Goal: Information Seeking & Learning: Compare options

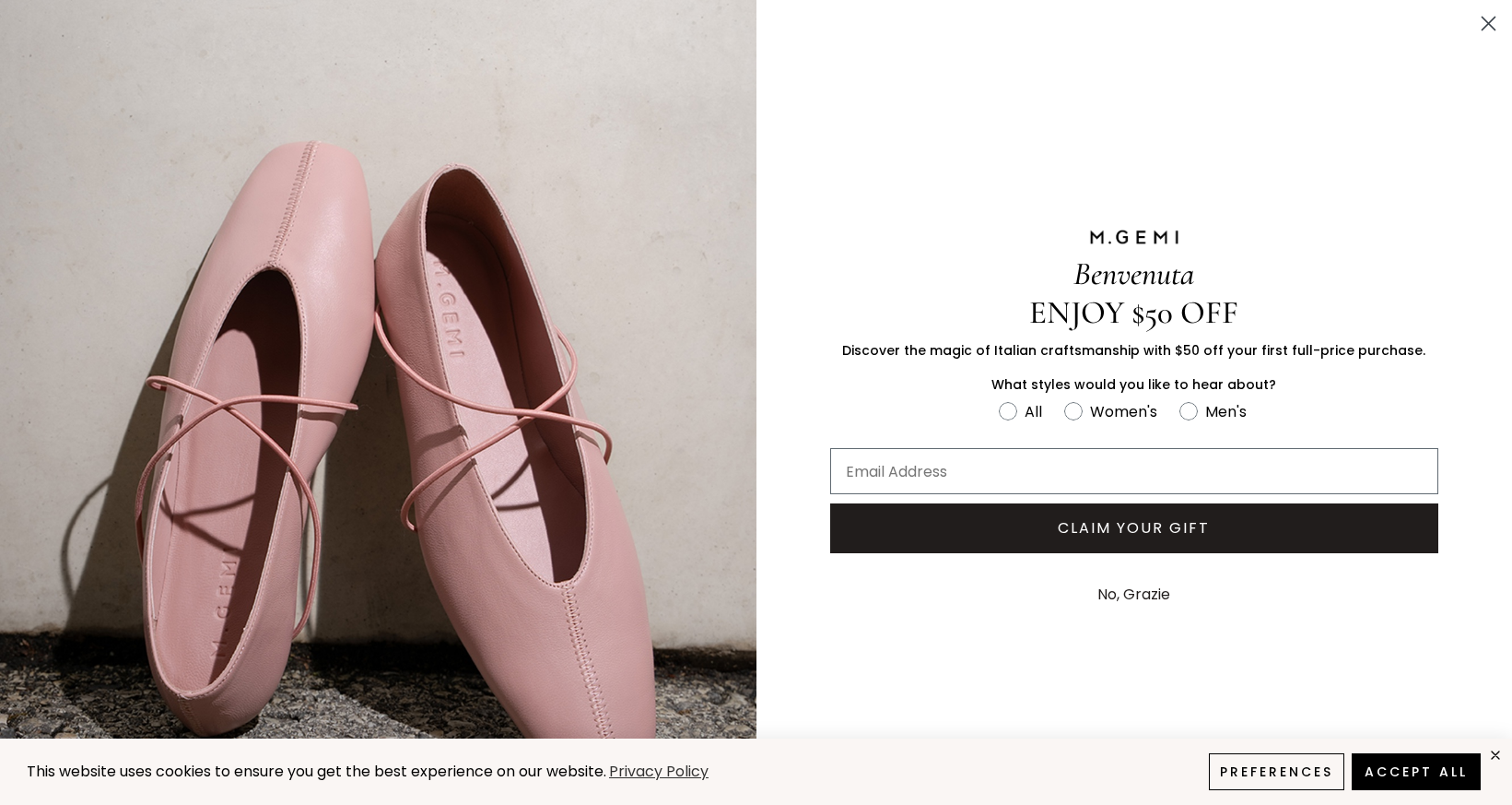
click at [1482, 22] on icon "Close dialog" at bounding box center [1489, 24] width 13 height 13
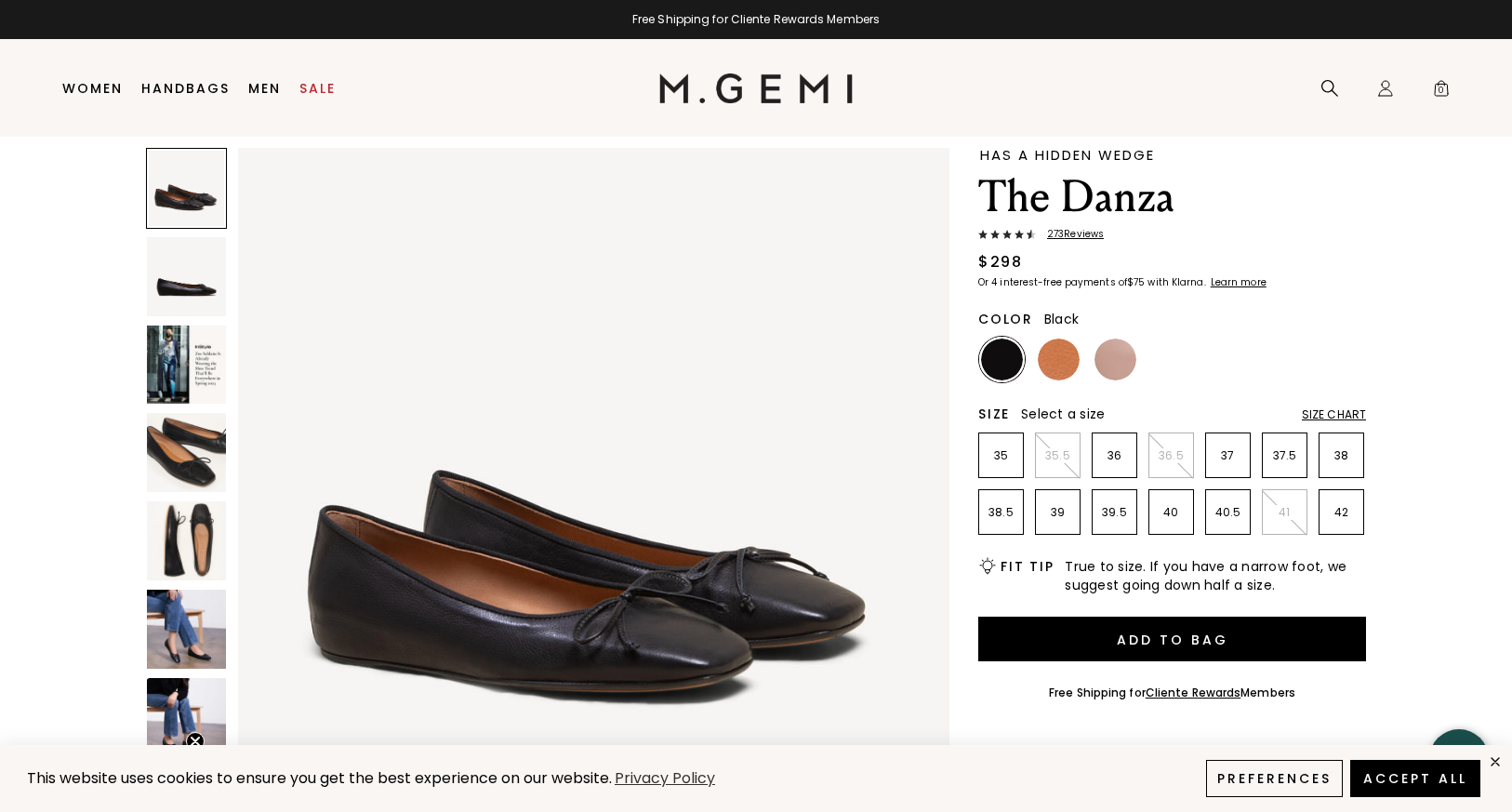
scroll to position [60, 0]
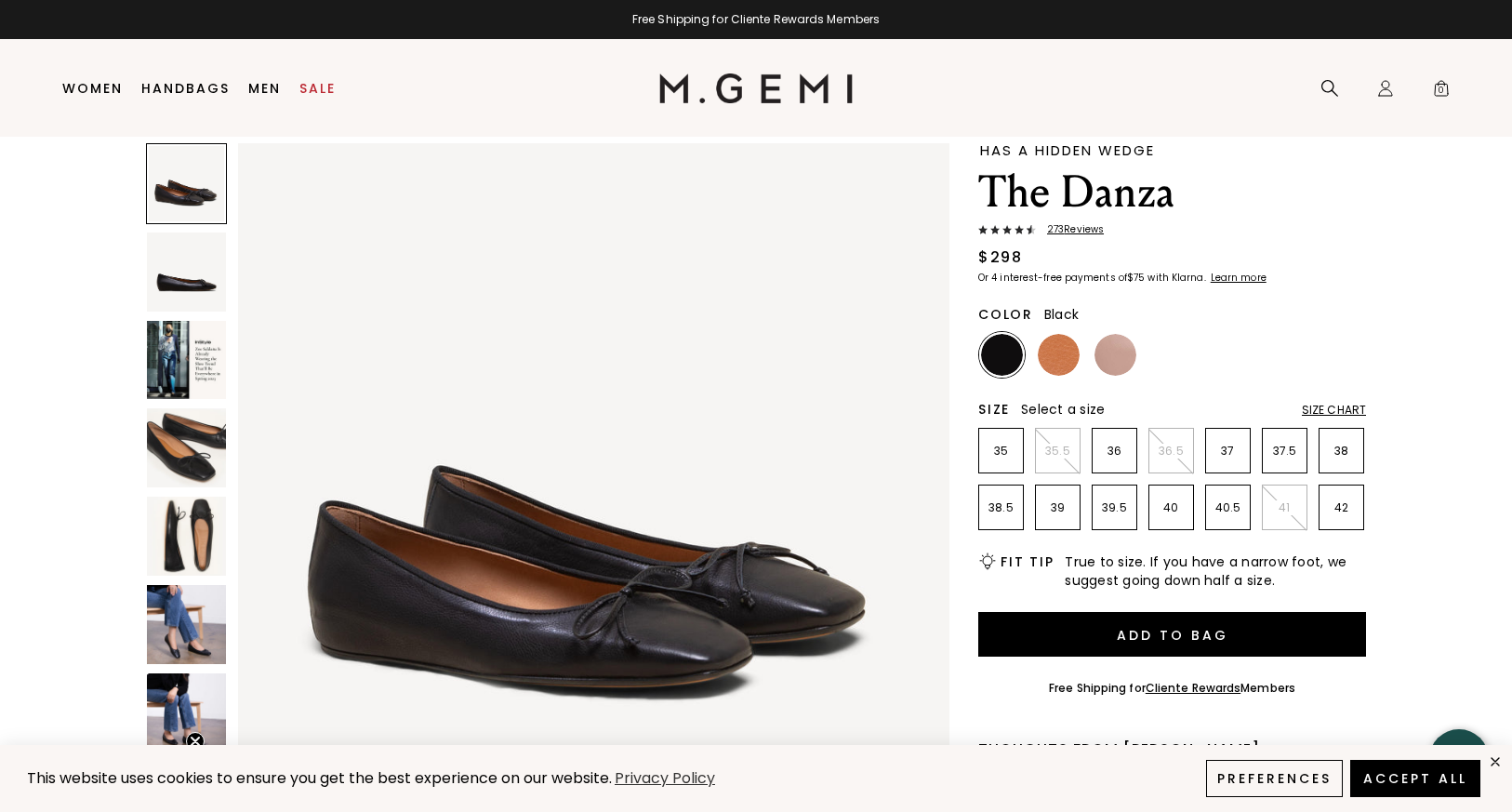
click at [163, 276] on img at bounding box center [187, 272] width 79 height 79
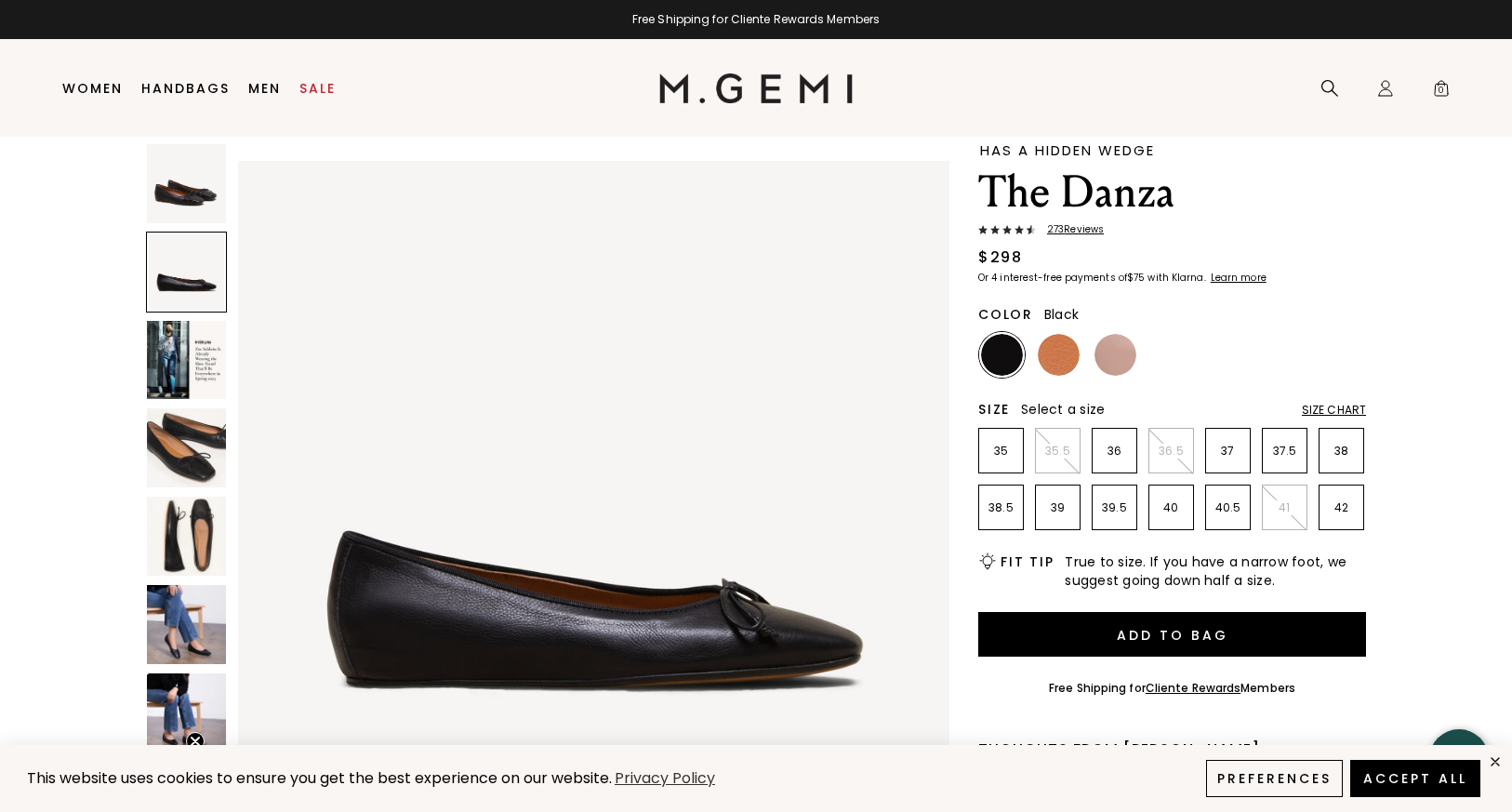
scroll to position [716, 0]
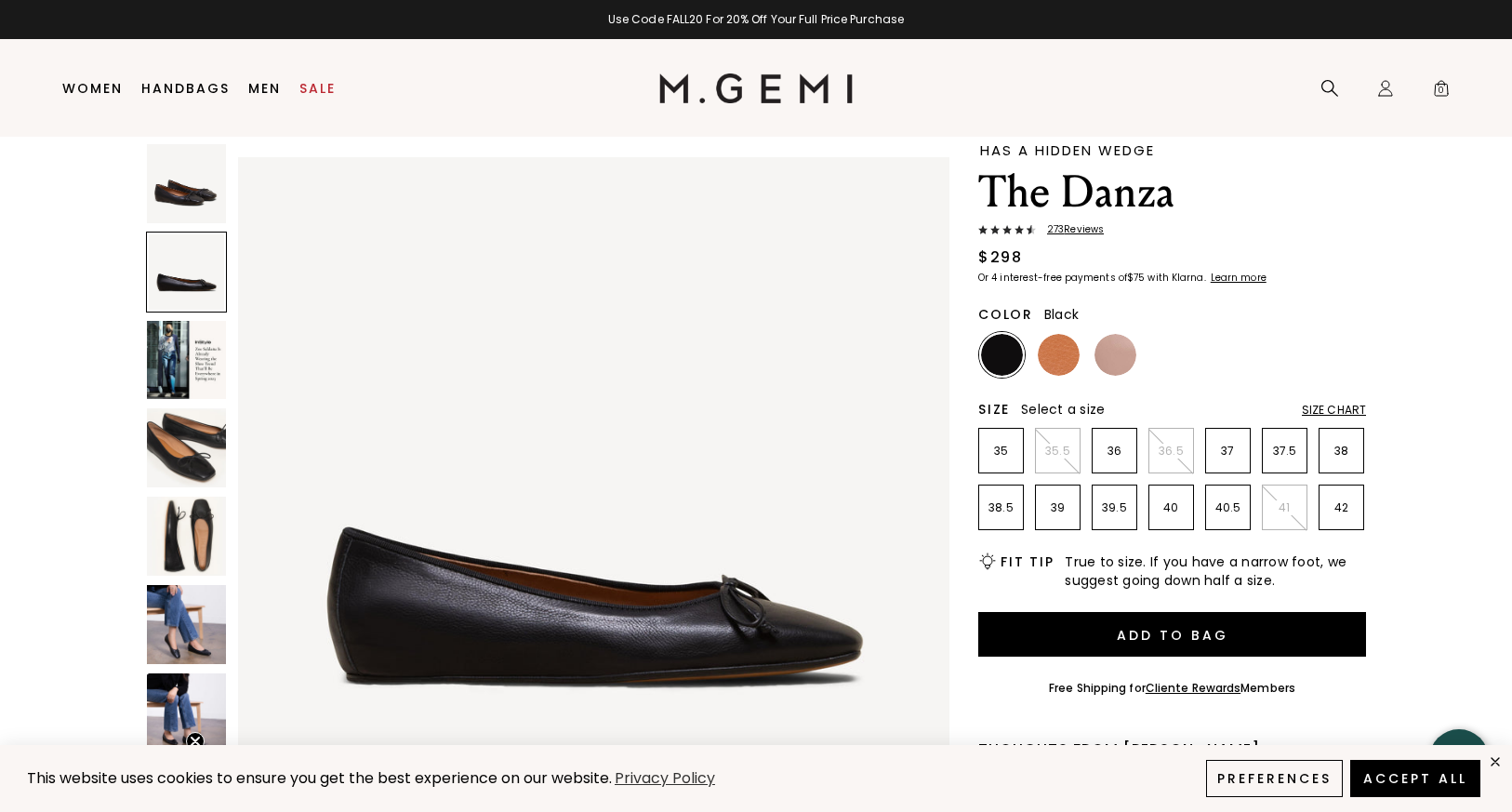
click at [190, 520] on img at bounding box center [187, 537] width 79 height 79
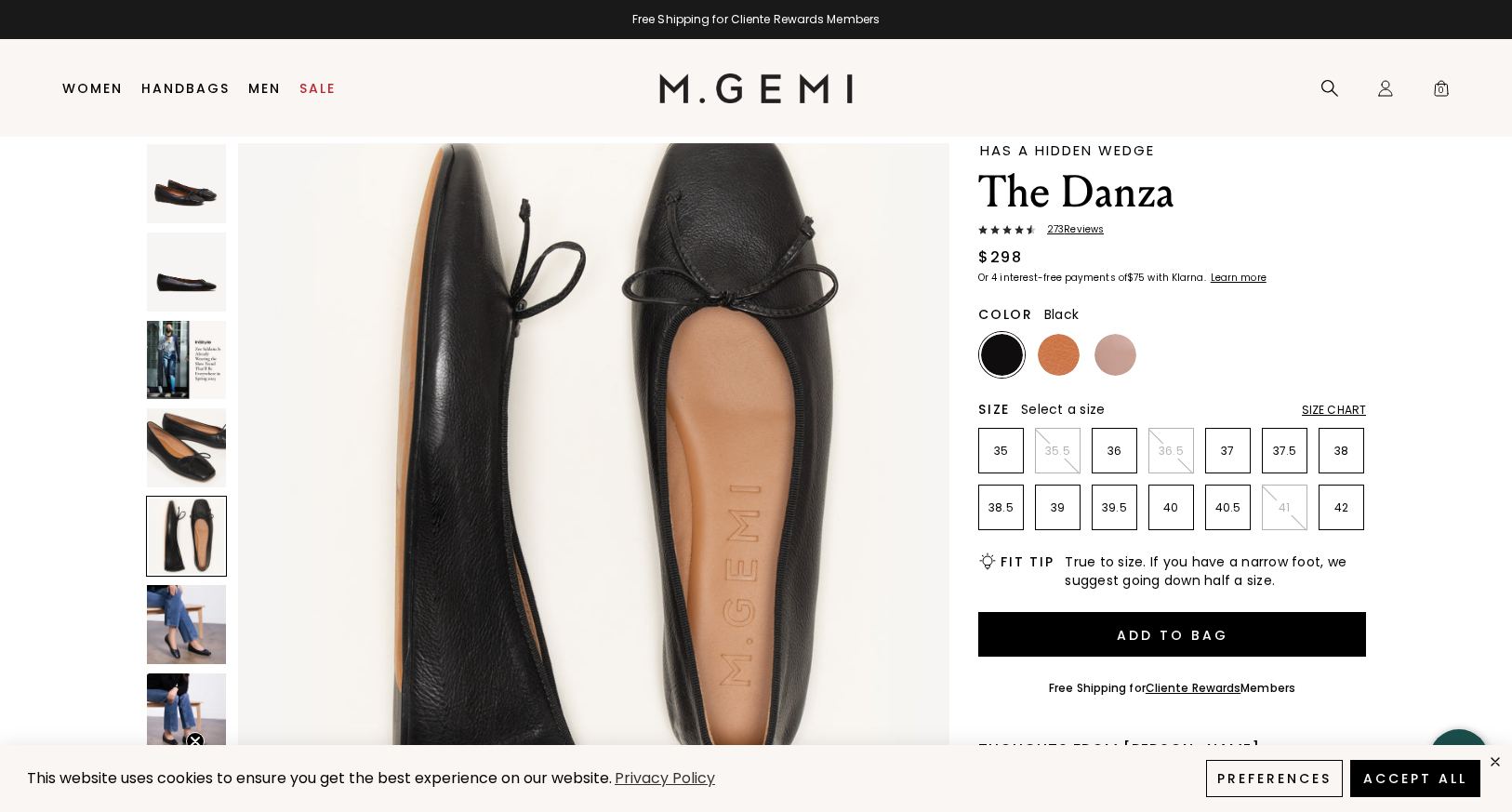
scroll to position [2957, 0]
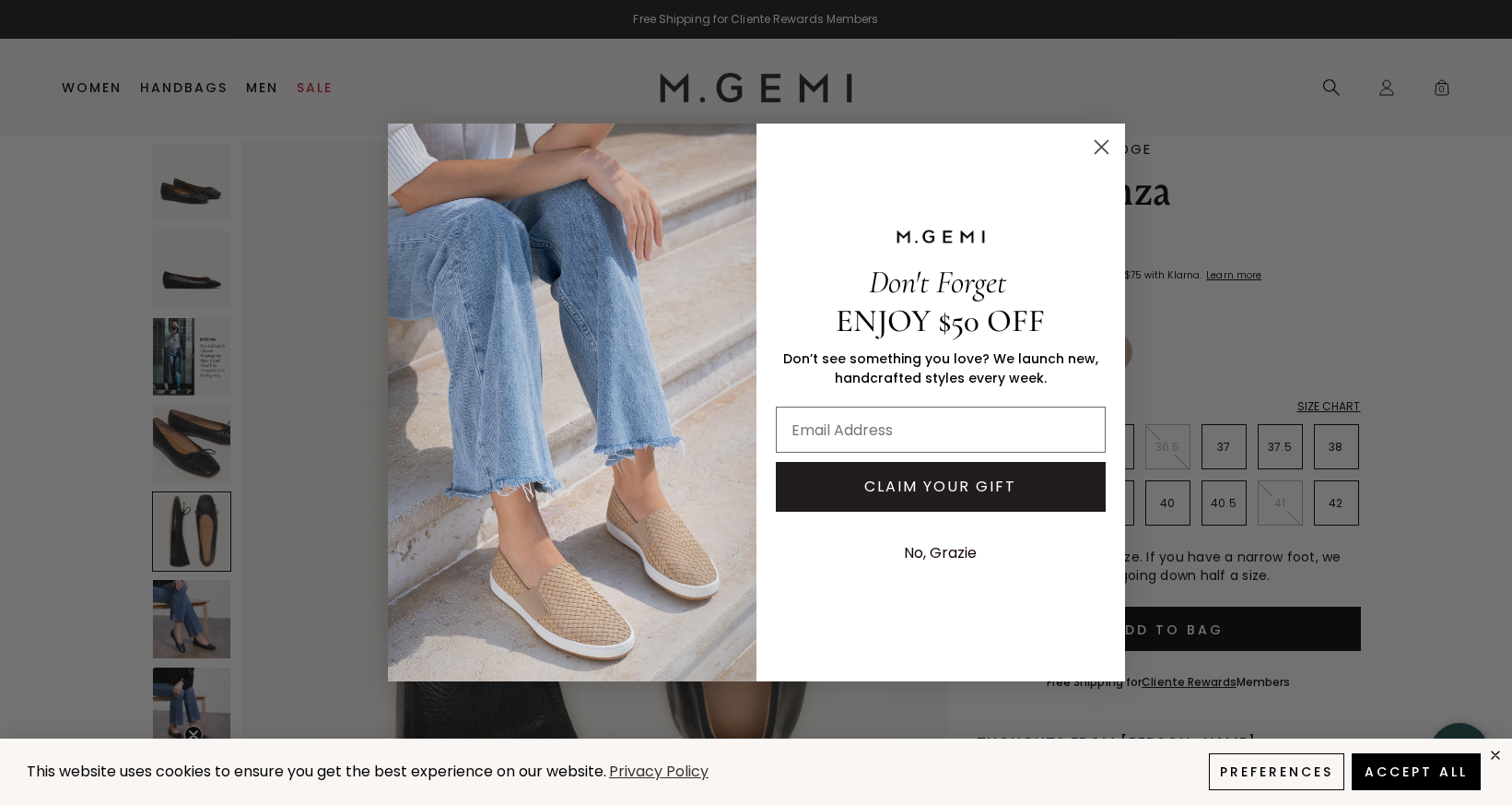
click at [1090, 148] on circle "Close dialog" at bounding box center [1100, 147] width 31 height 31
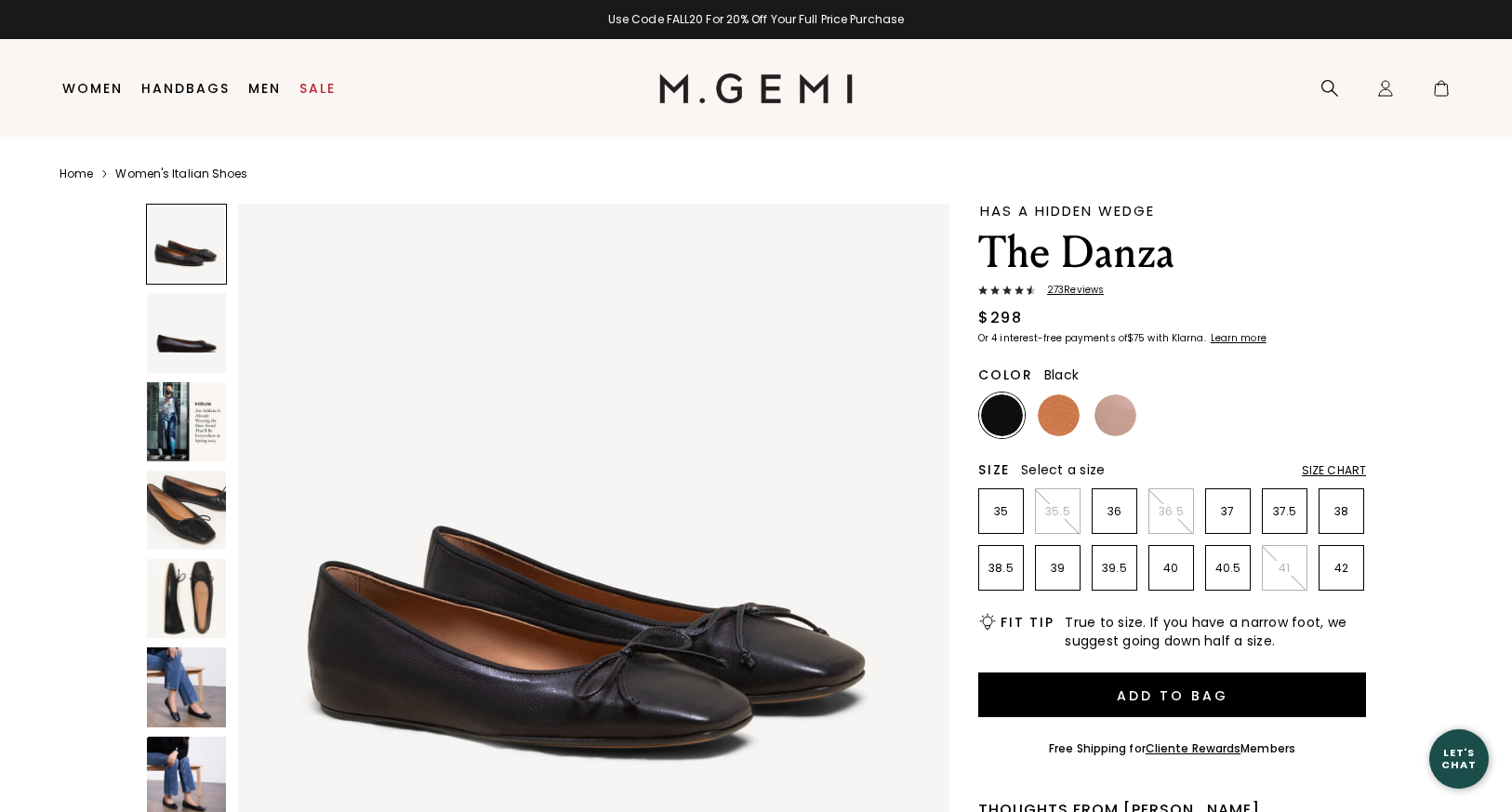
scroll to position [60, 0]
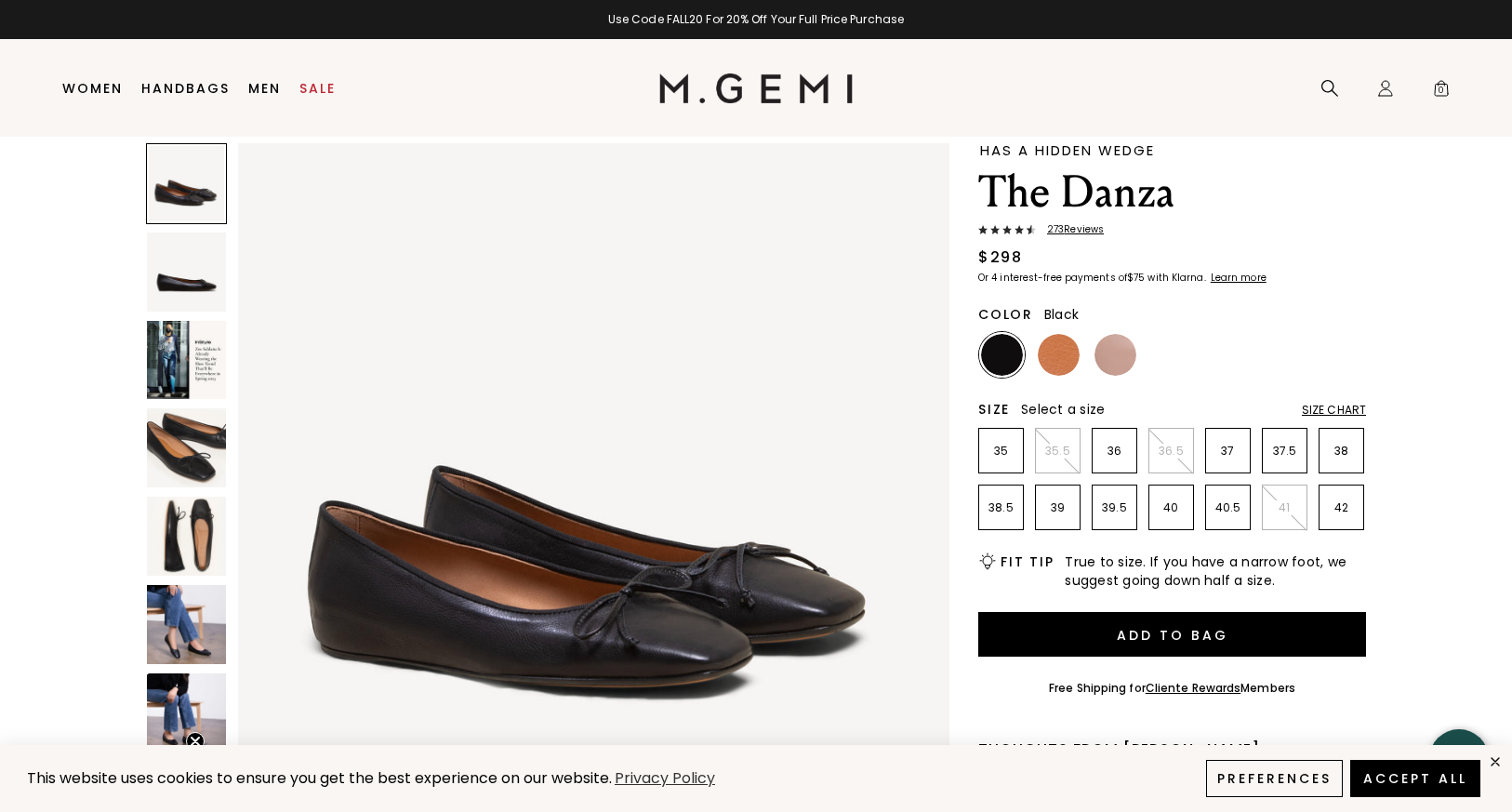
click at [188, 553] on img at bounding box center [187, 537] width 79 height 79
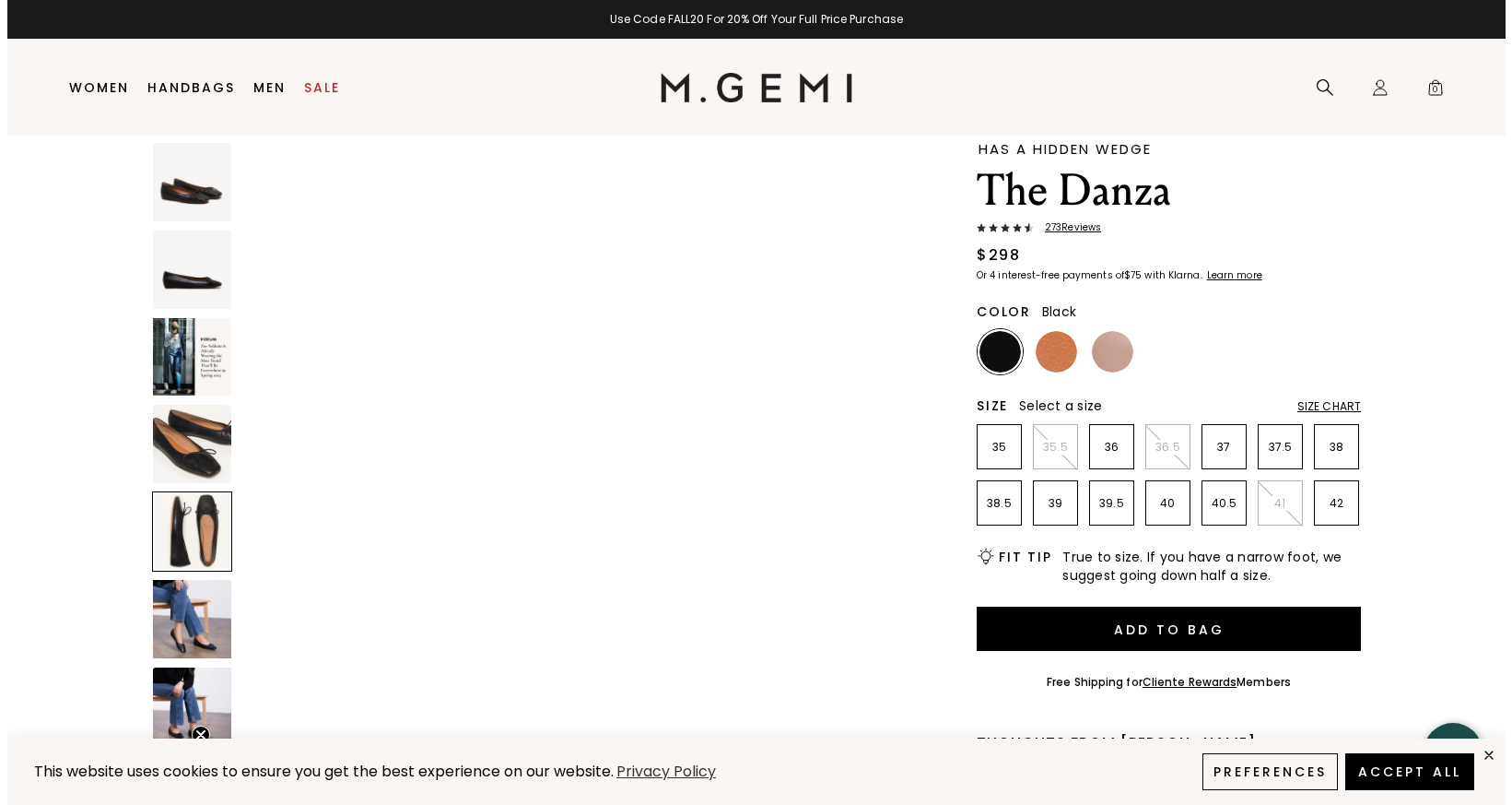
scroll to position [2840, 0]
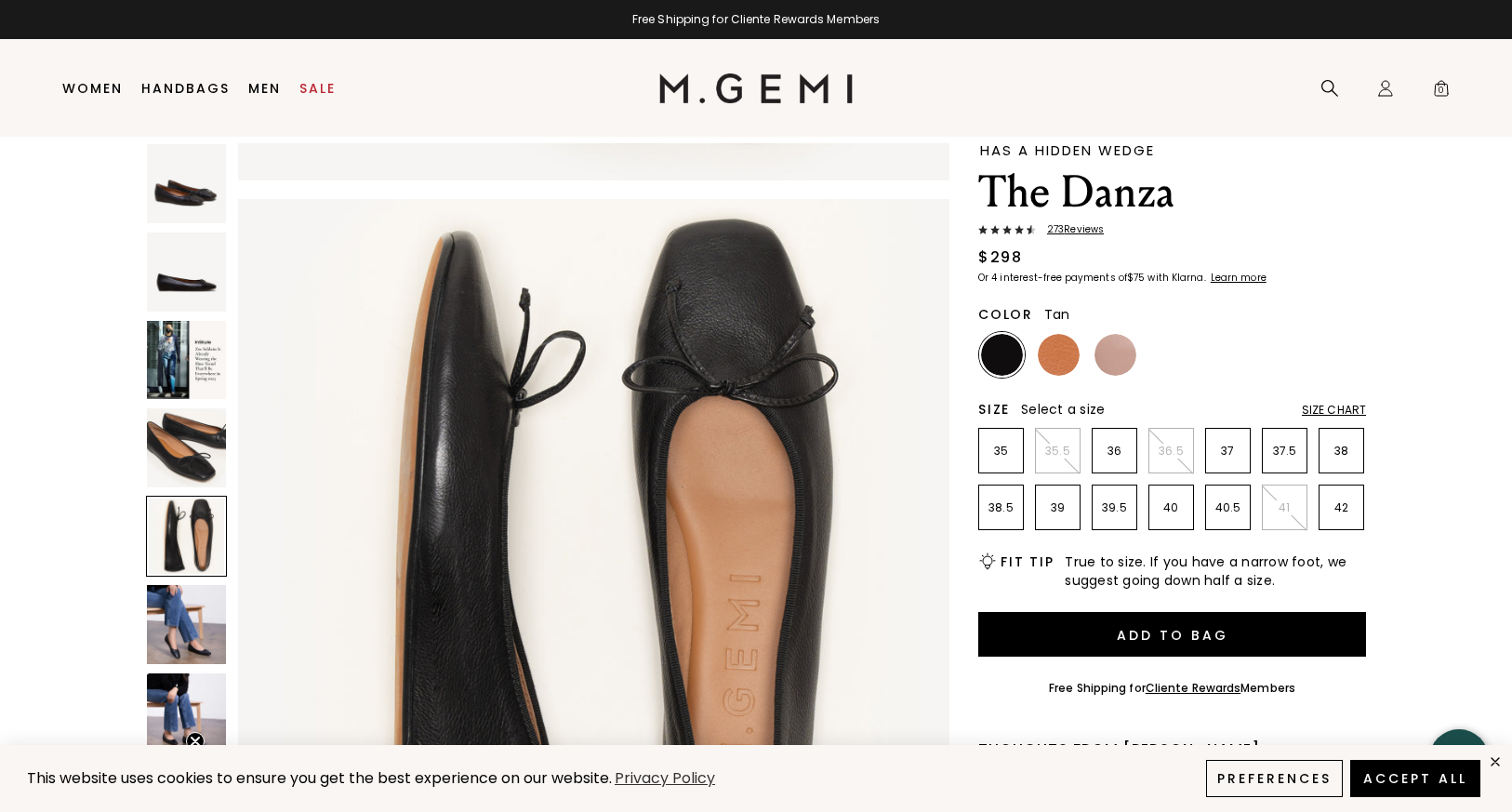
click at [1062, 342] on img at bounding box center [1058, 355] width 42 height 41
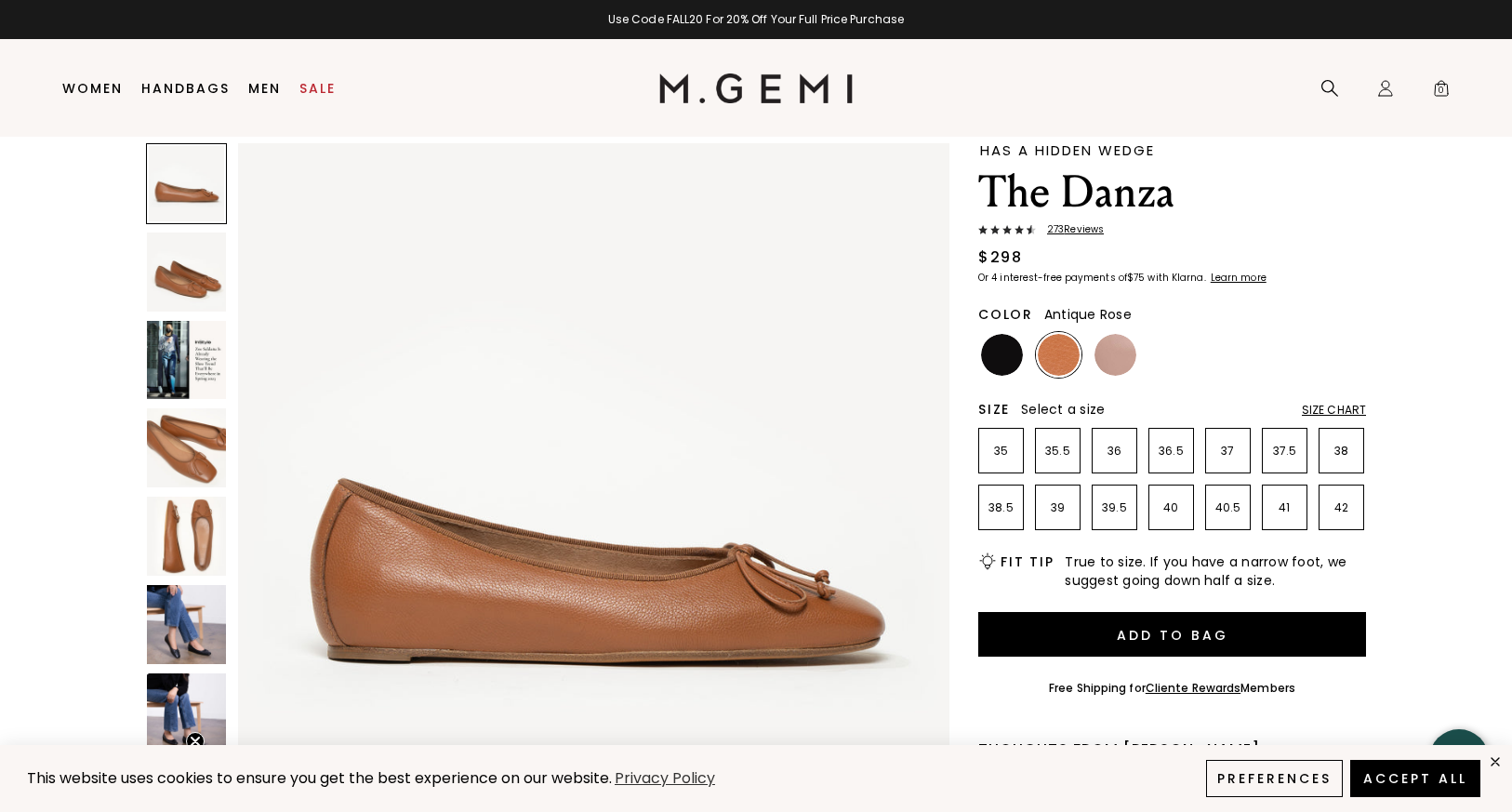
click at [1123, 358] on img at bounding box center [1115, 355] width 42 height 41
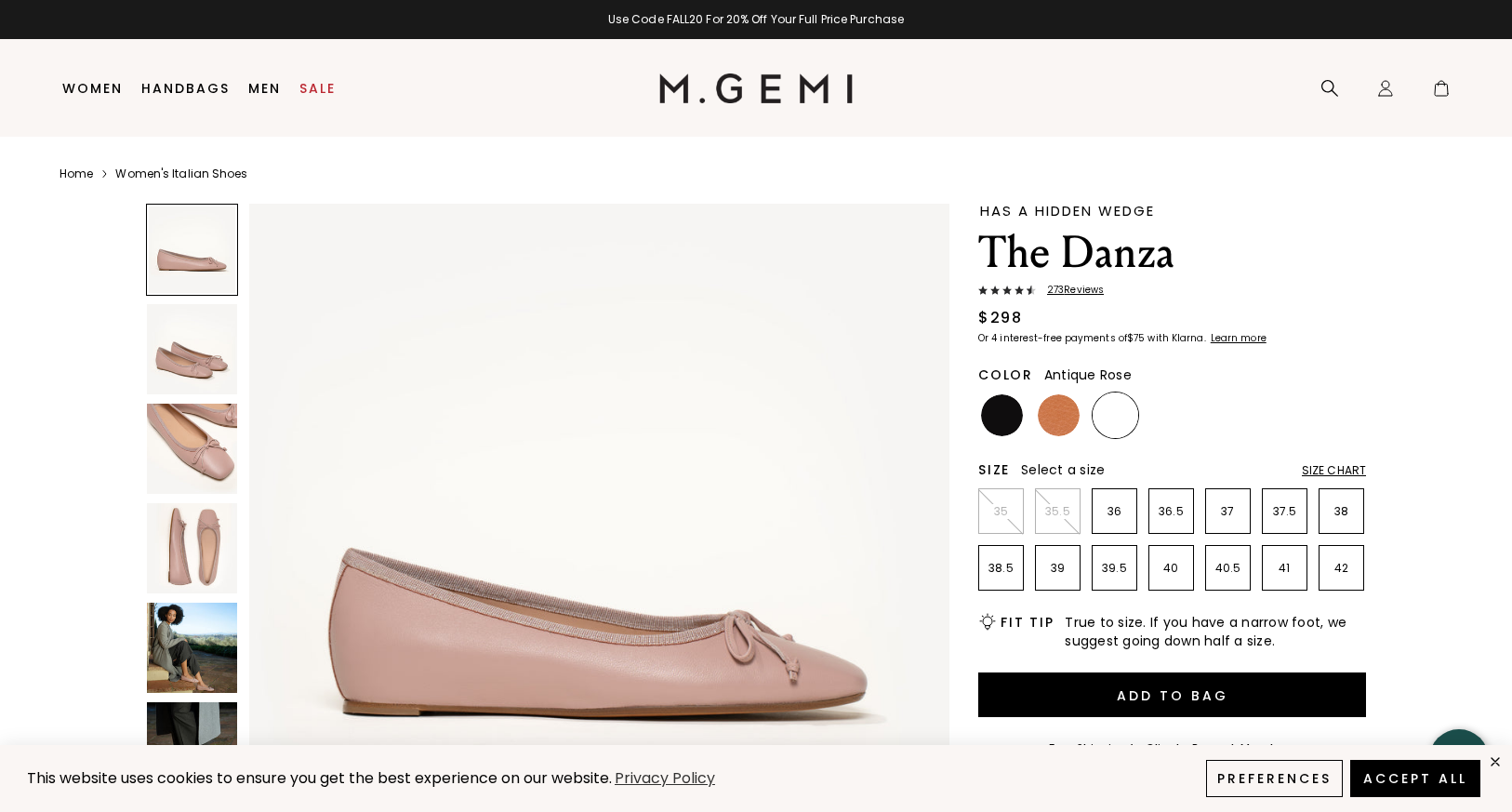
scroll to position [60, 0]
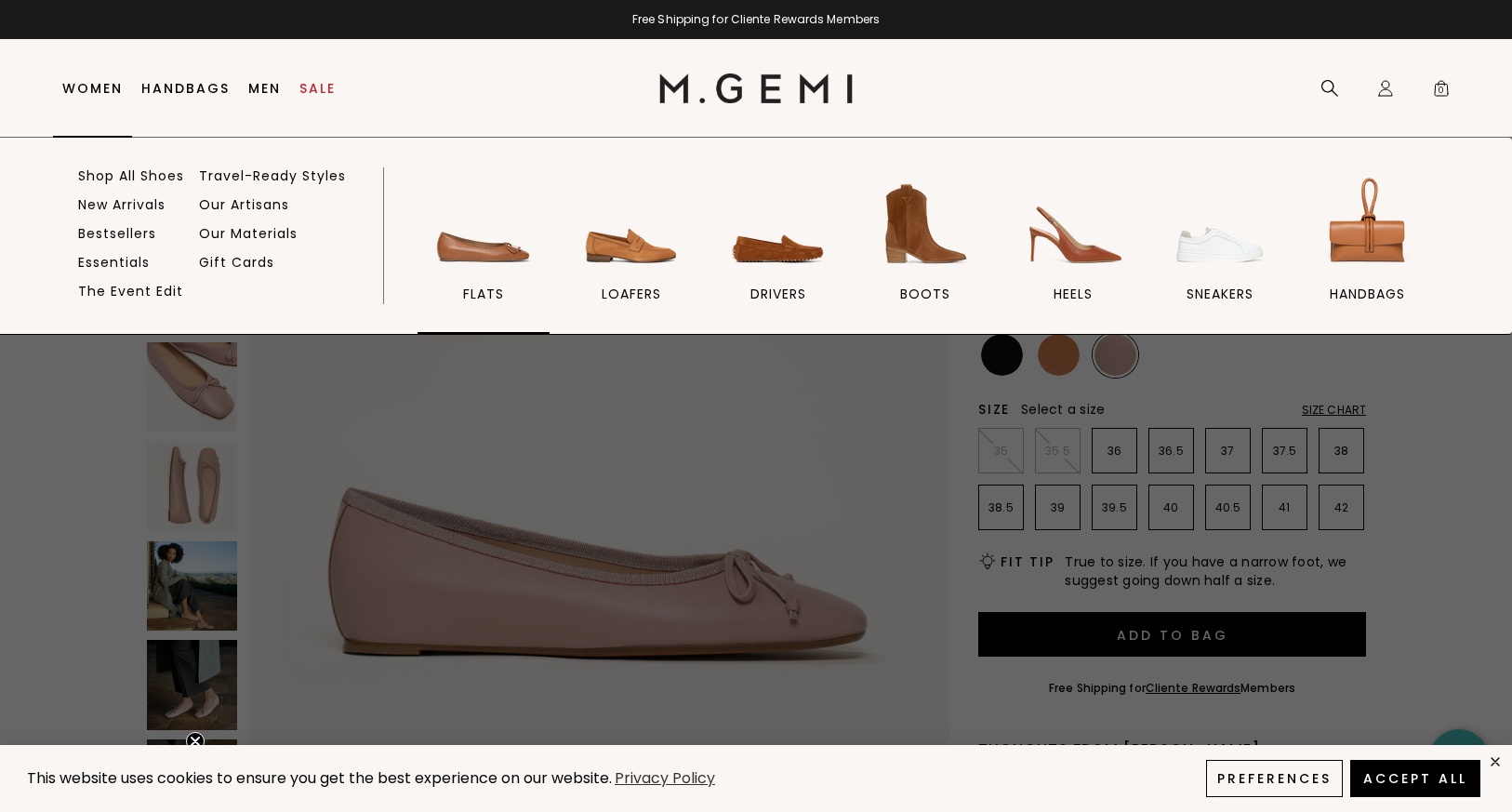
click at [474, 238] on img at bounding box center [483, 224] width 104 height 104
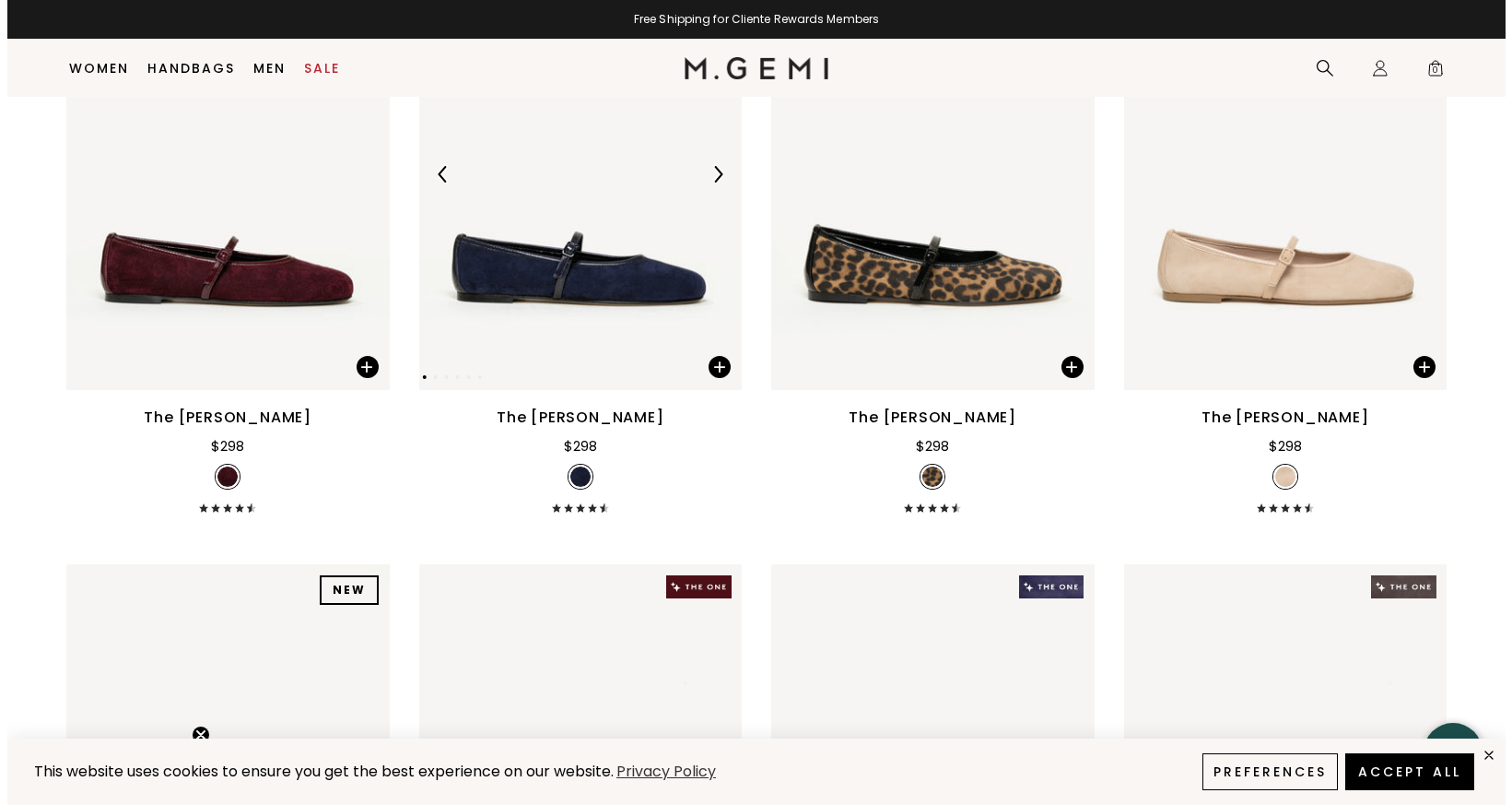
scroll to position [3453, 0]
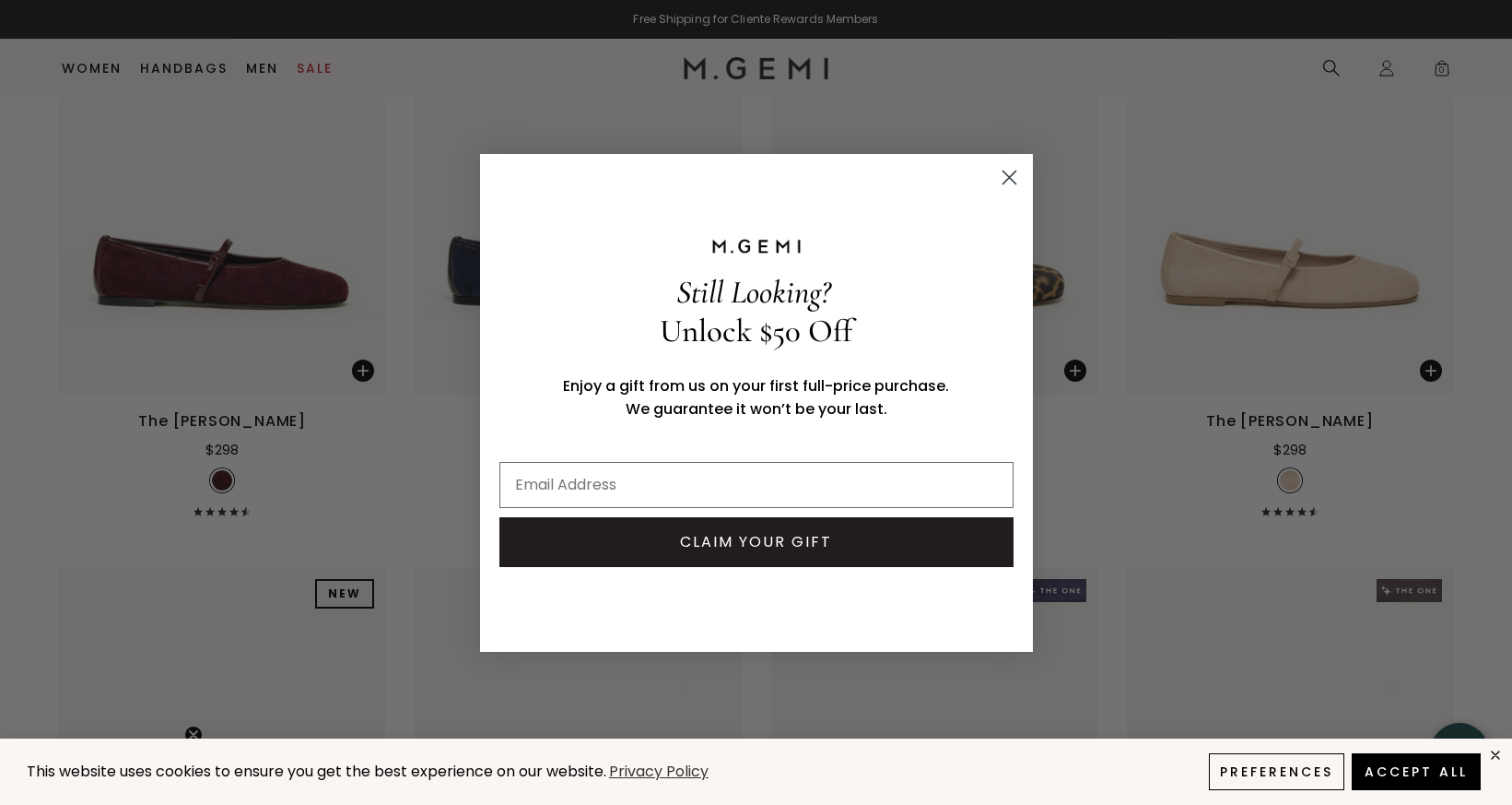
click at [1014, 173] on circle "Close dialog" at bounding box center [1008, 177] width 31 height 31
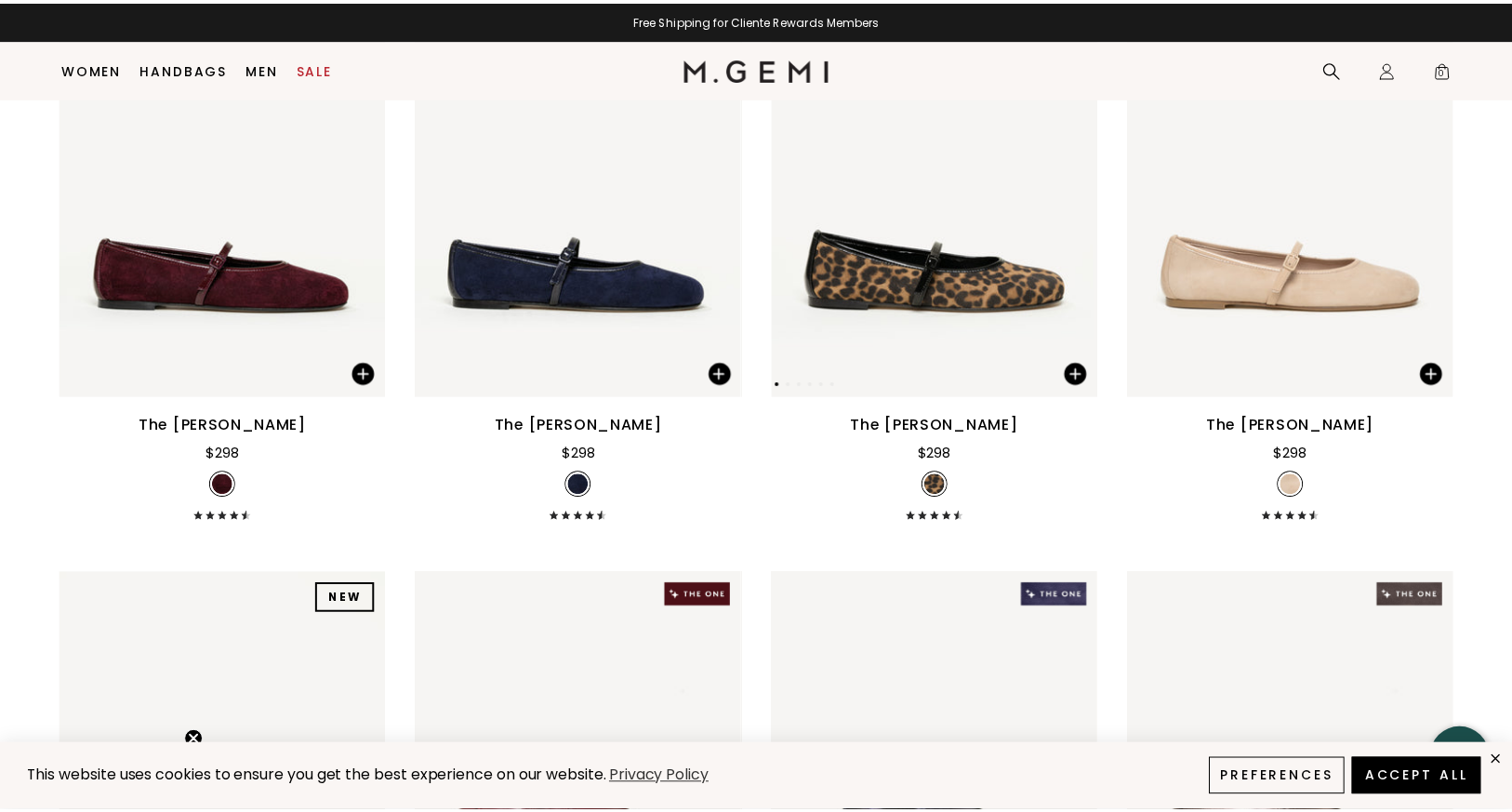
scroll to position [3465, 0]
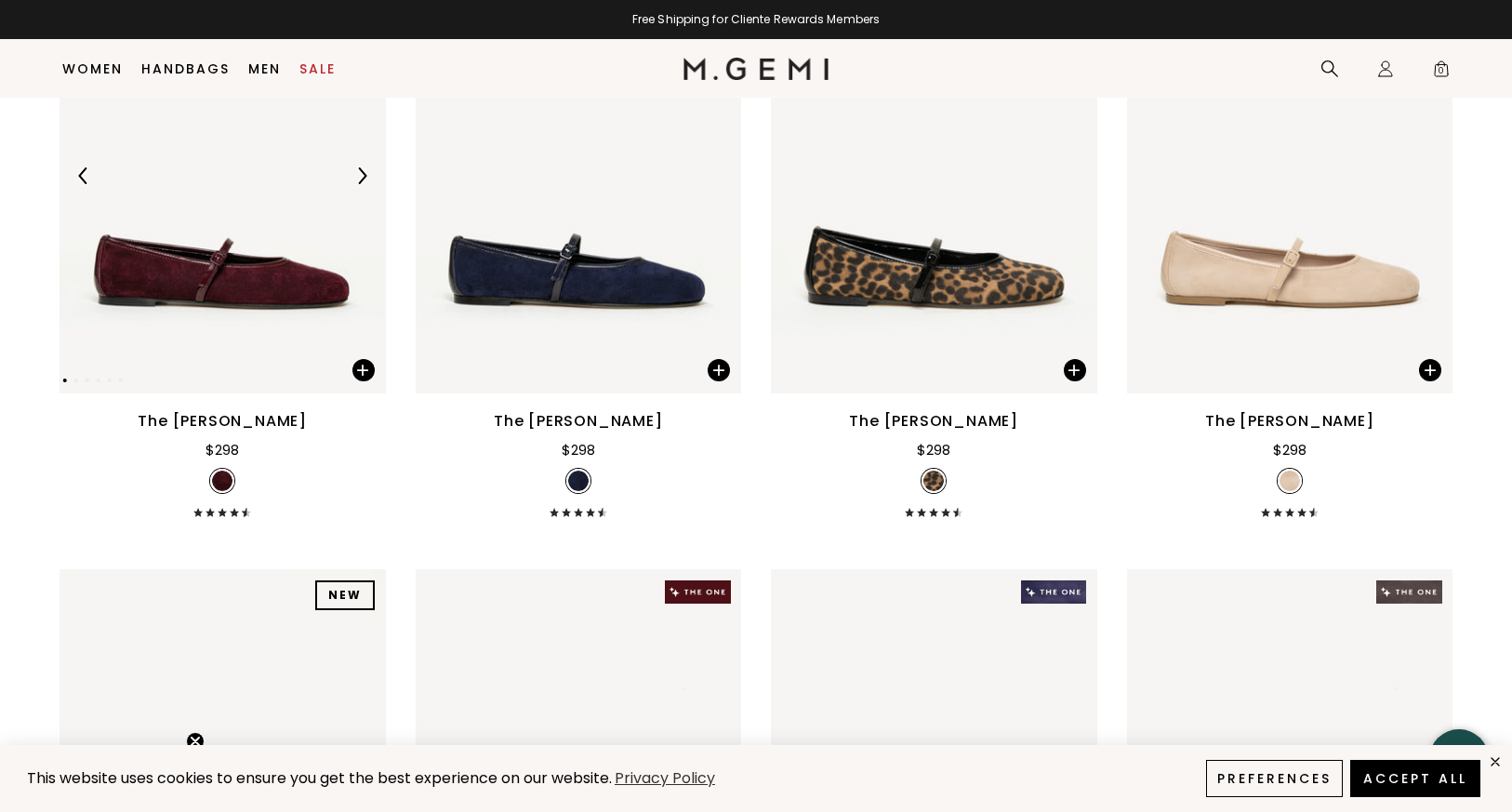
click at [284, 289] on img at bounding box center [223, 175] width 326 height 435
click at [258, 307] on img at bounding box center [223, 175] width 326 height 435
click at [258, 250] on img at bounding box center [223, 175] width 326 height 435
click at [197, 268] on img at bounding box center [223, 175] width 326 height 435
click at [223, 240] on img at bounding box center [223, 175] width 326 height 435
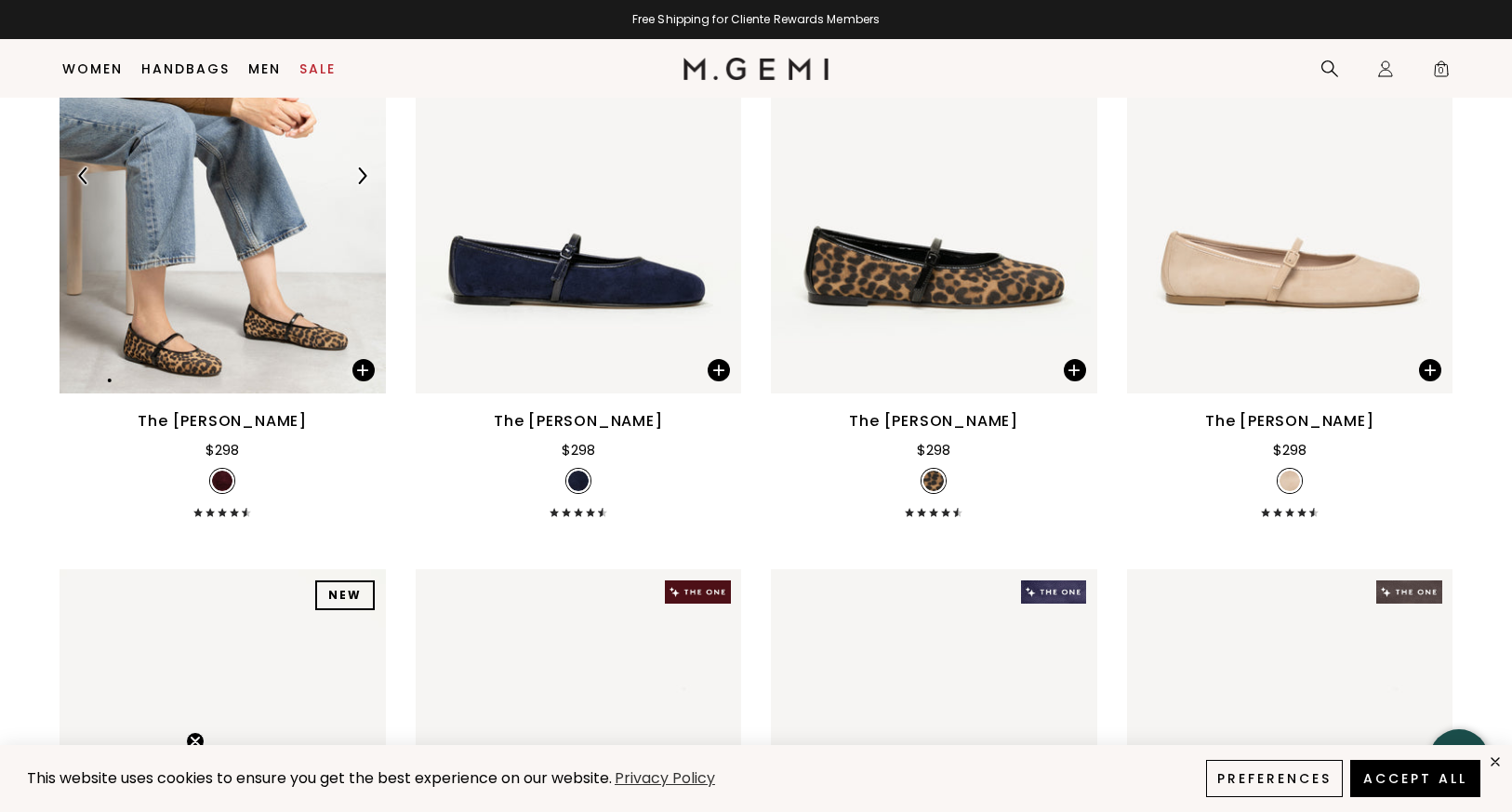
click at [349, 174] on div at bounding box center [362, 176] width 30 height 30
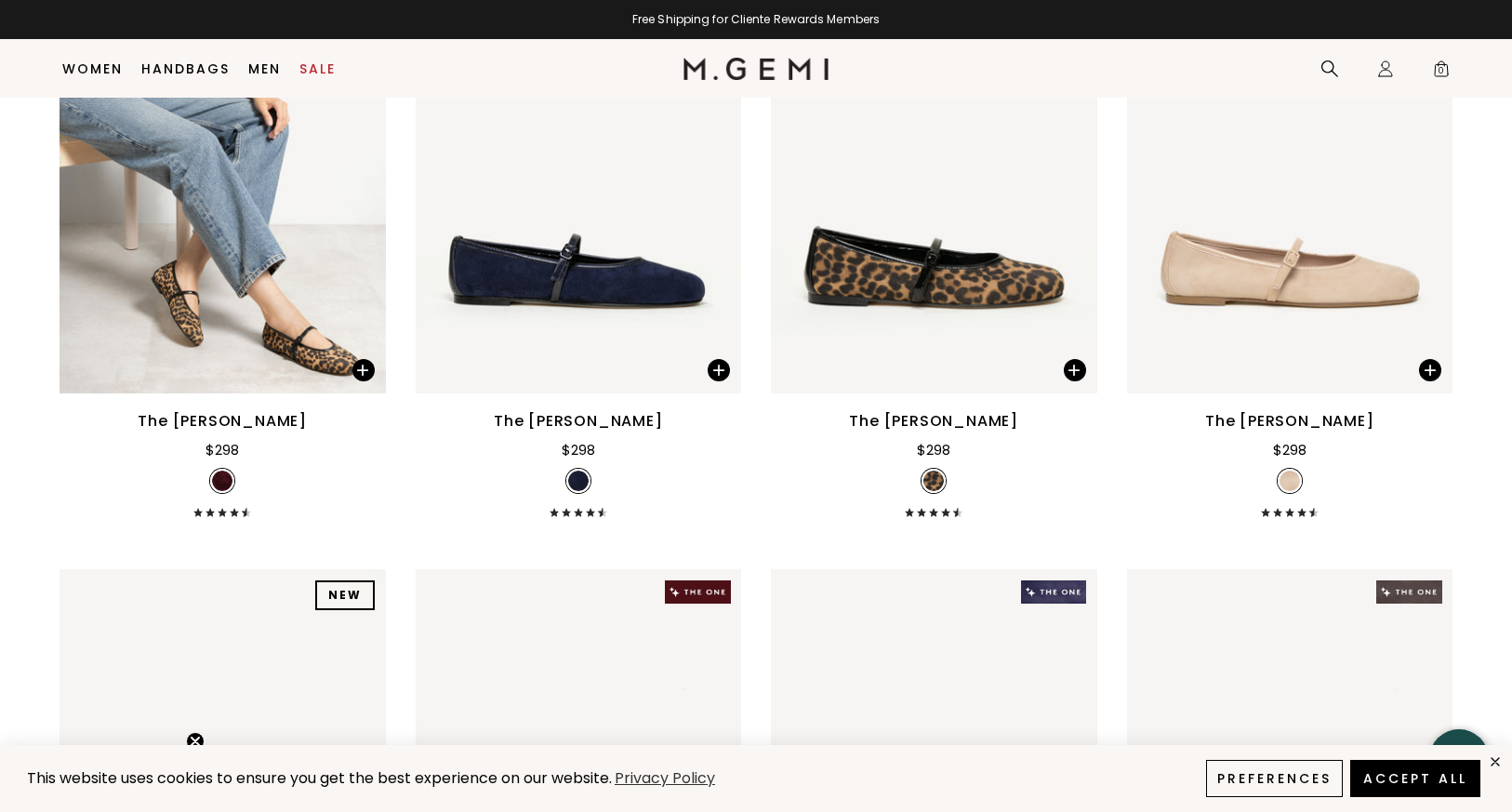
click at [232, 425] on div "The [PERSON_NAME]" at bounding box center [222, 422] width 169 height 23
click at [226, 327] on img at bounding box center [223, 175] width 326 height 435
click at [364, 174] on img at bounding box center [362, 175] width 17 height 17
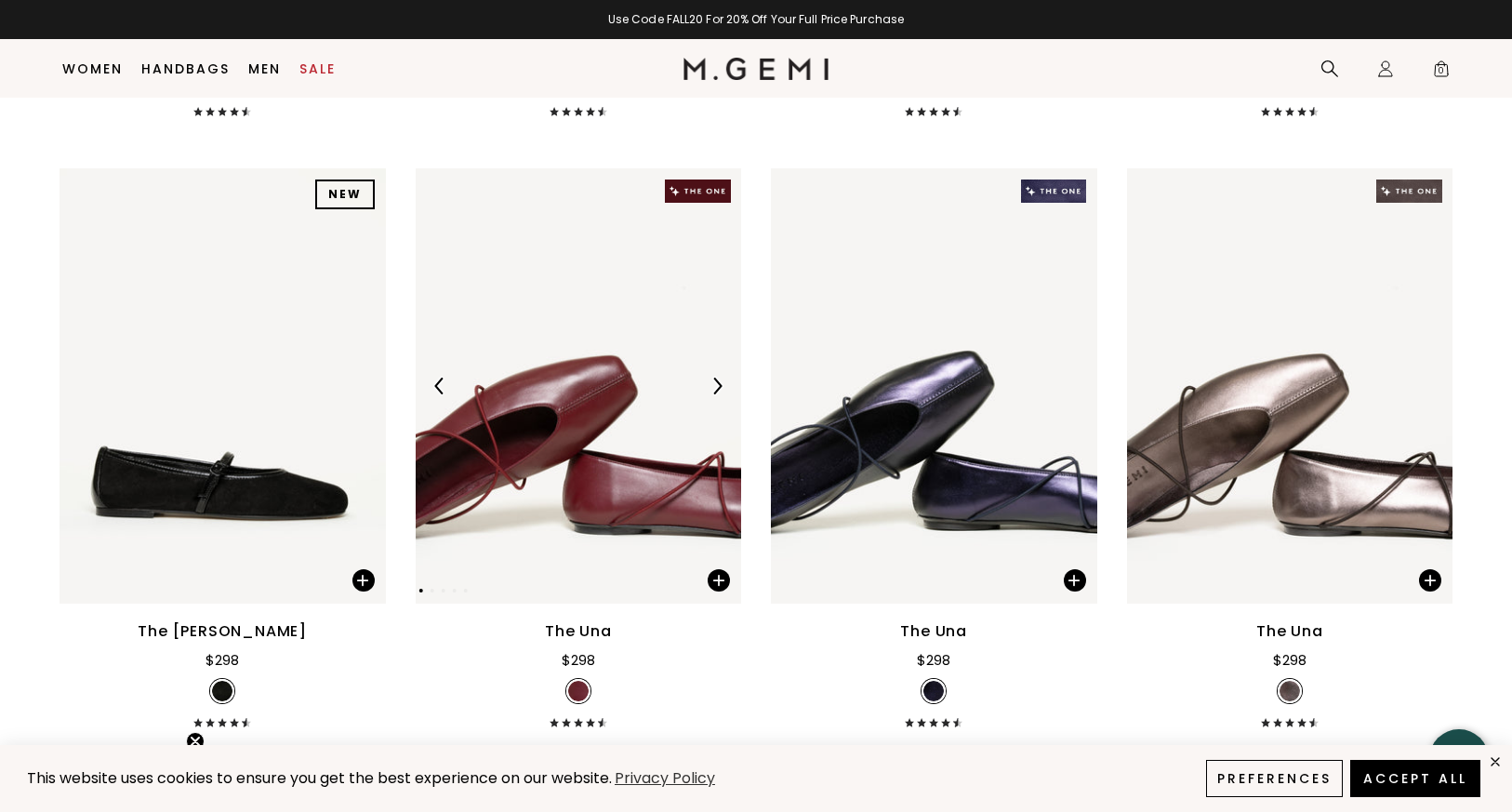
scroll to position [3915, 0]
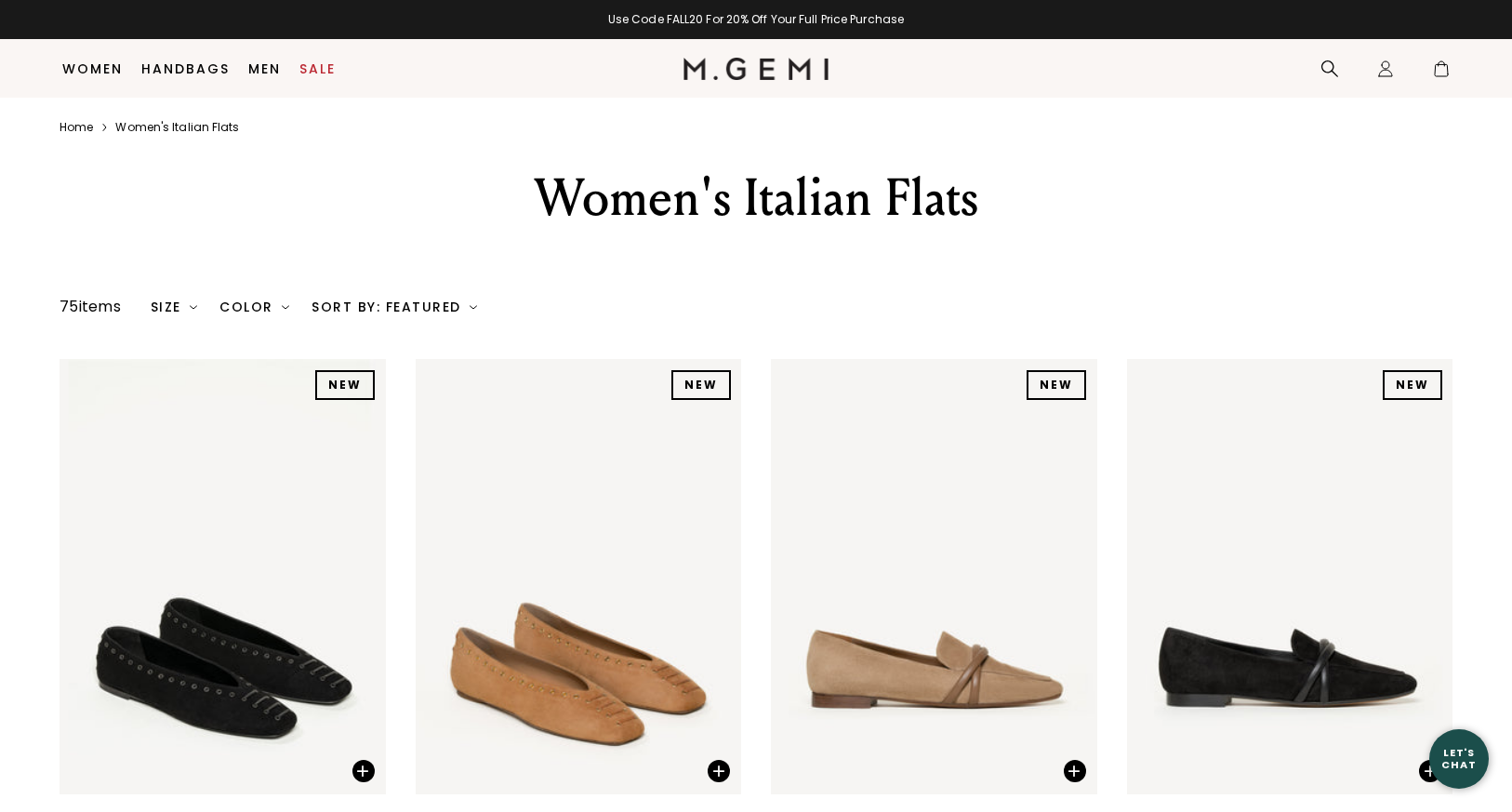
scroll to position [2621, 0]
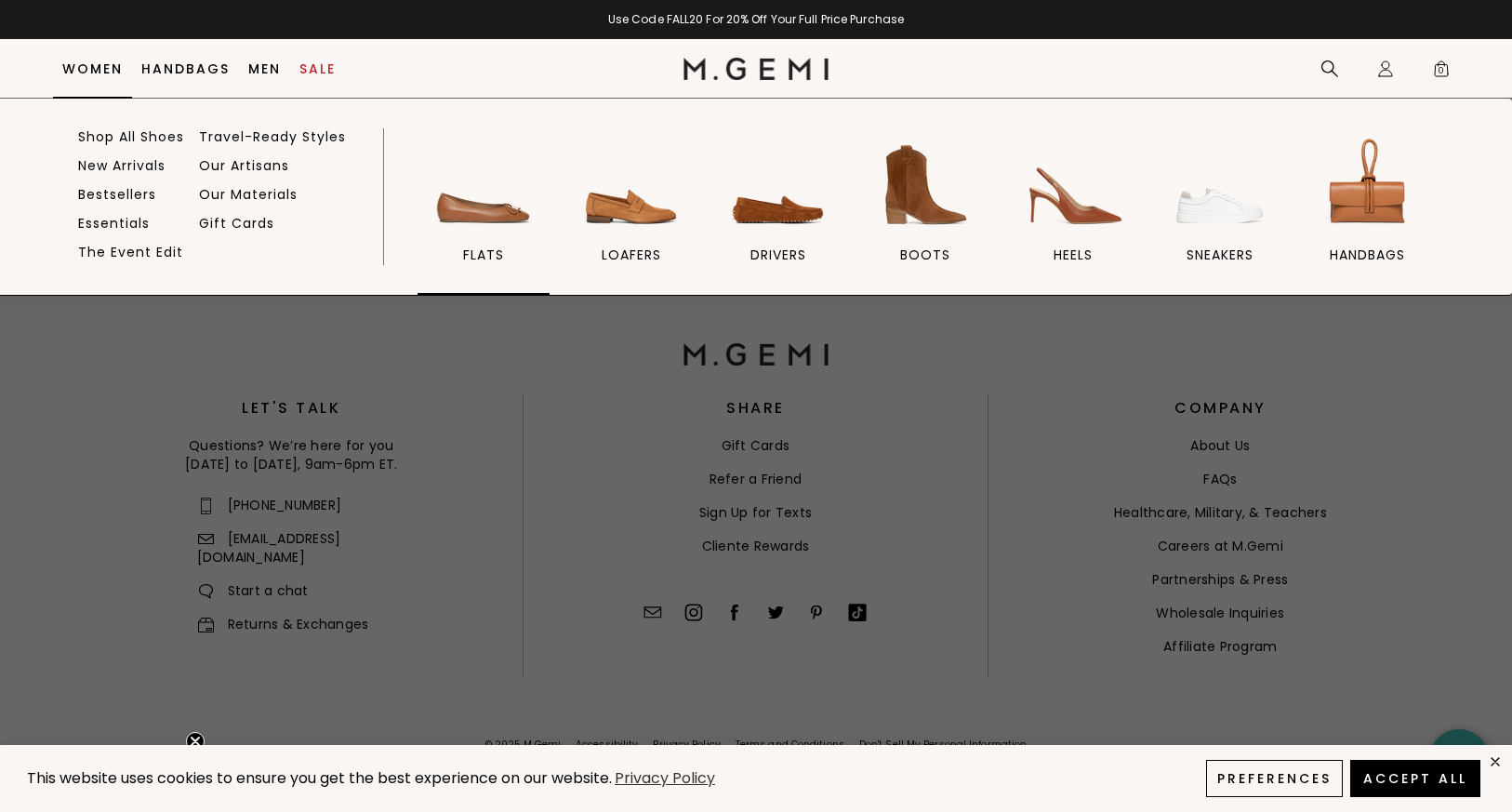
click at [472, 221] on img at bounding box center [483, 185] width 104 height 104
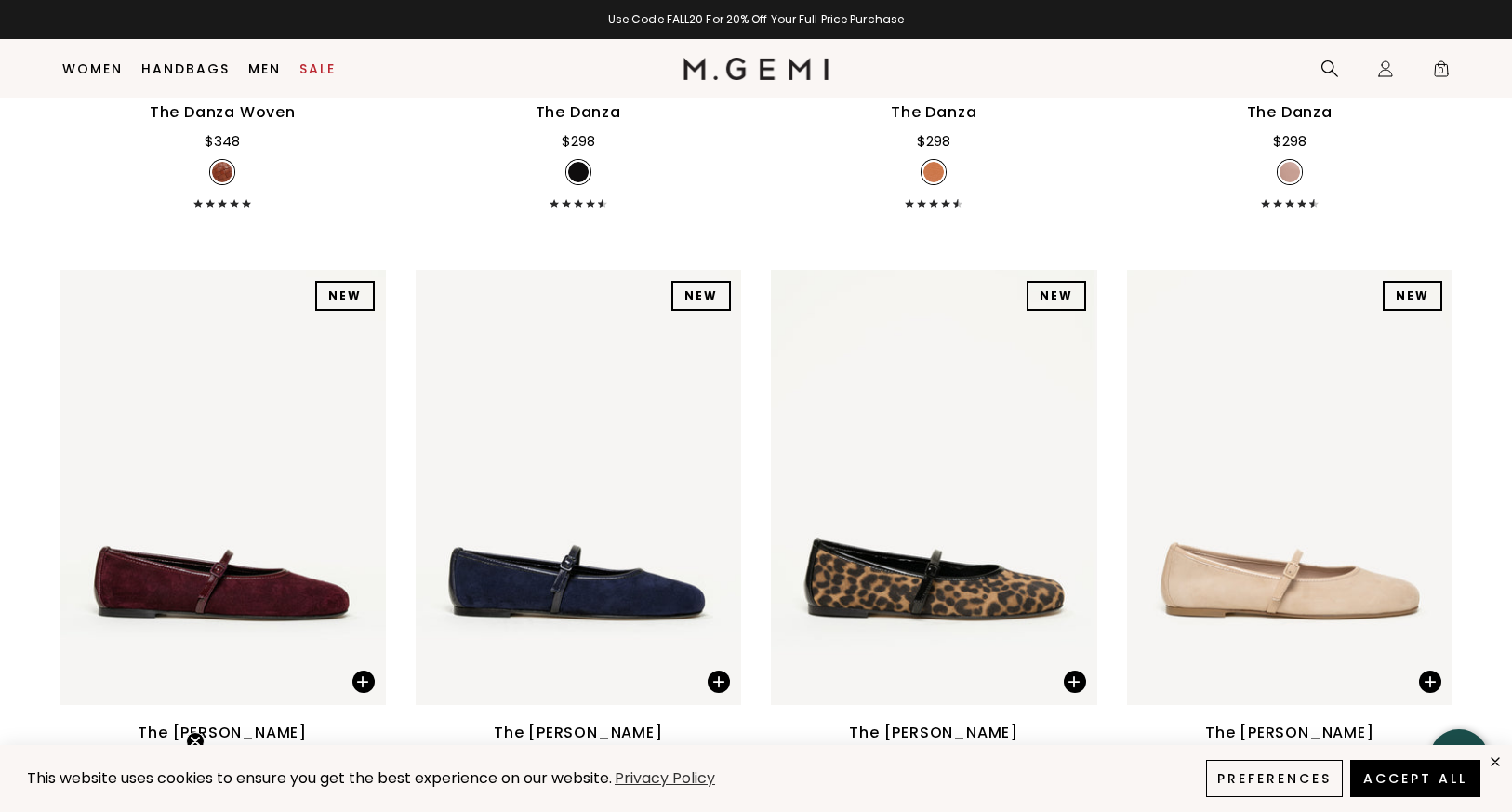
scroll to position [3483, 0]
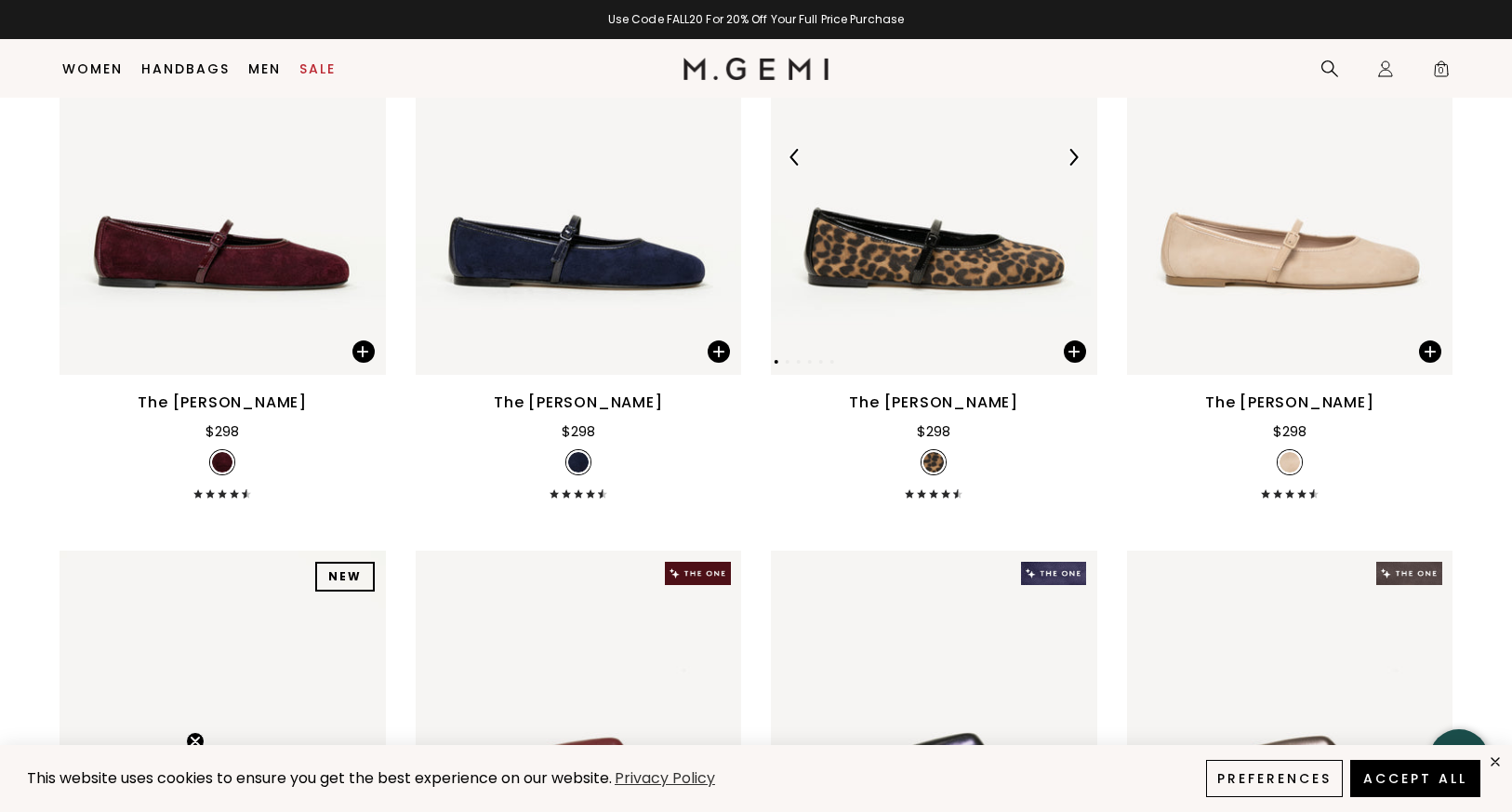
click at [921, 319] on img at bounding box center [934, 157] width 326 height 435
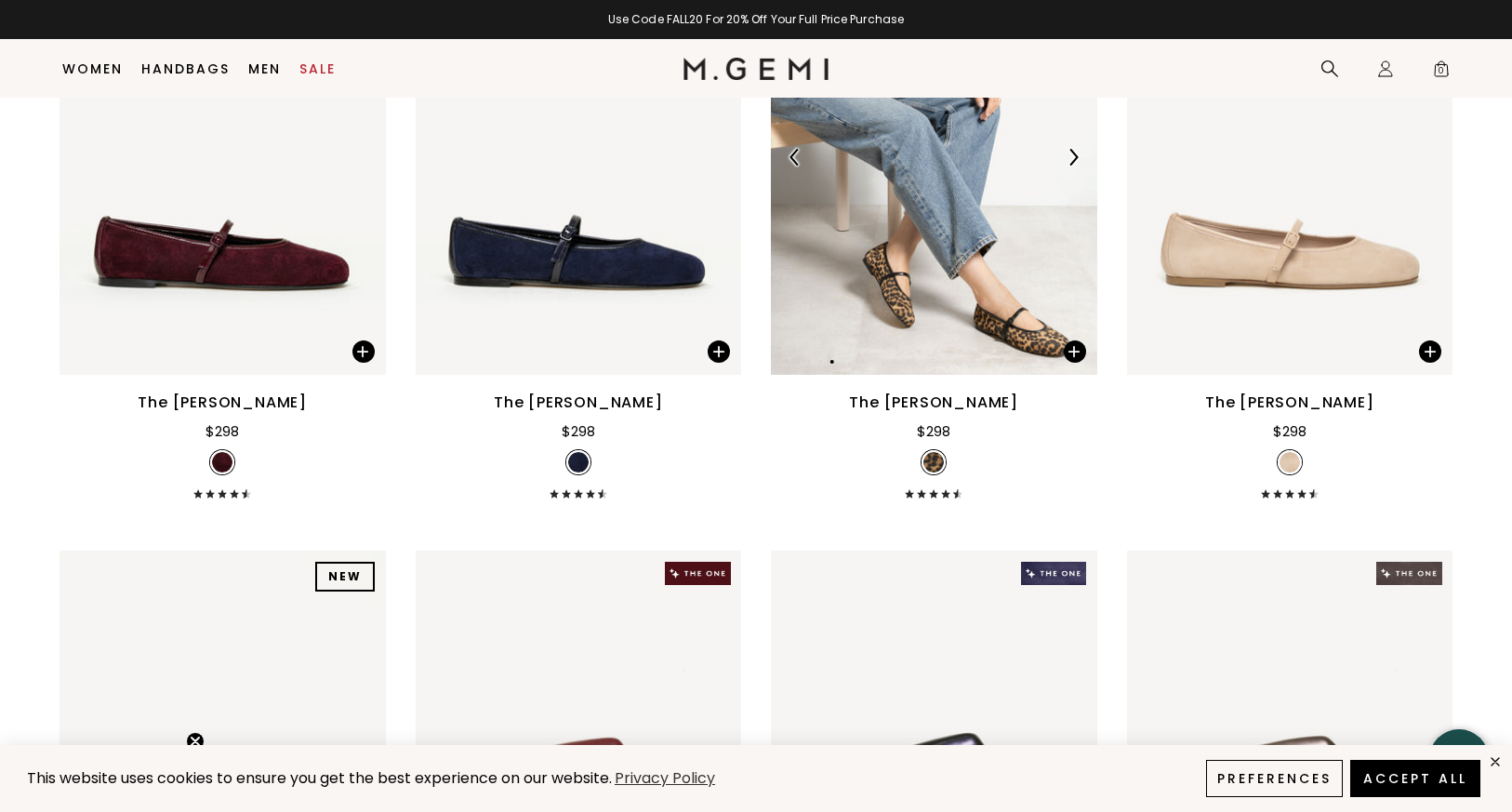
click at [945, 264] on div "NEW NEW NEW NEW NEW NEW NEW NEW" at bounding box center [934, 157] width 326 height 435
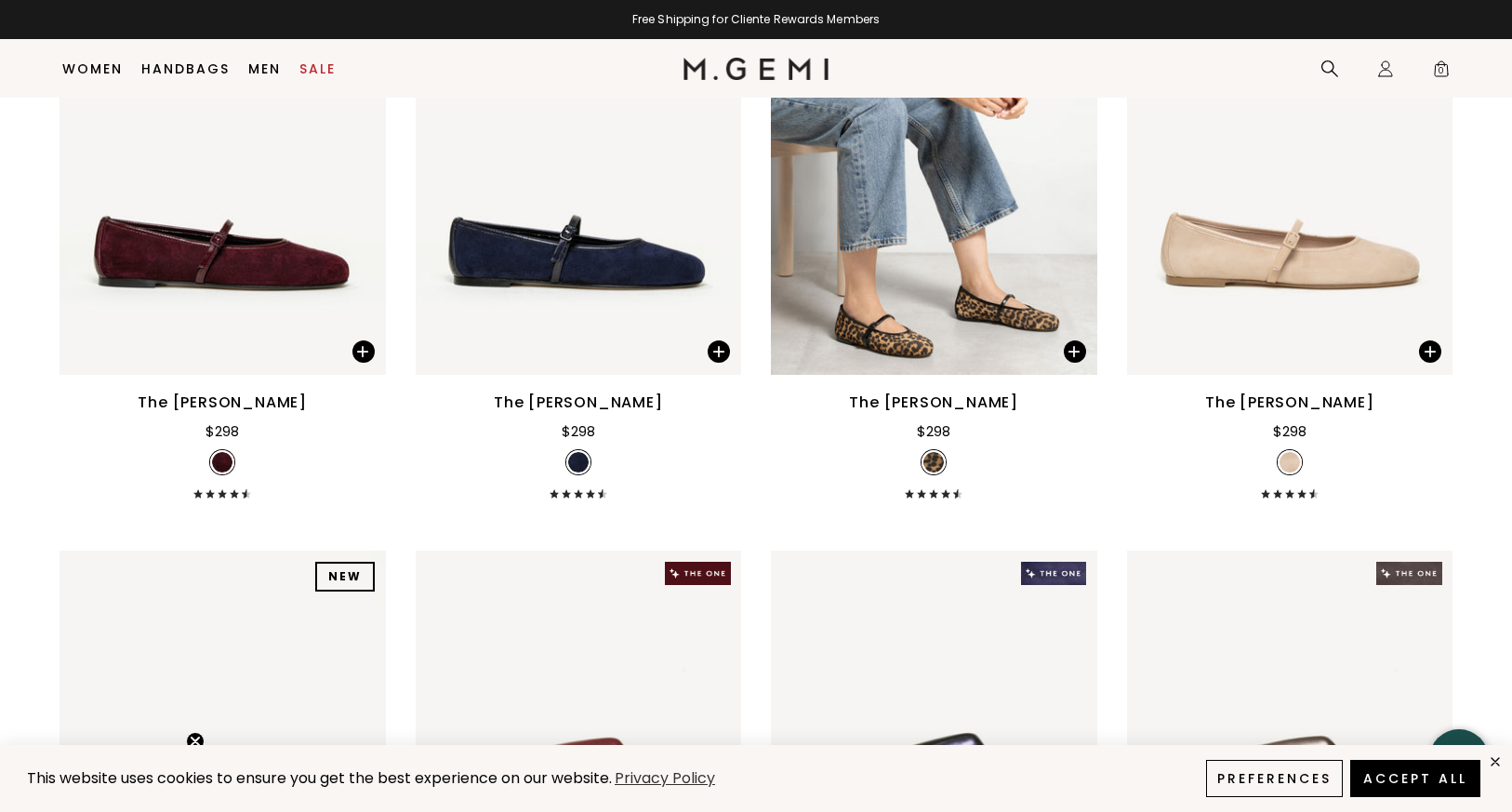
click at [936, 493] on icon at bounding box center [934, 494] width 9 height 9
click at [1078, 345] on span at bounding box center [1075, 352] width 23 height 23
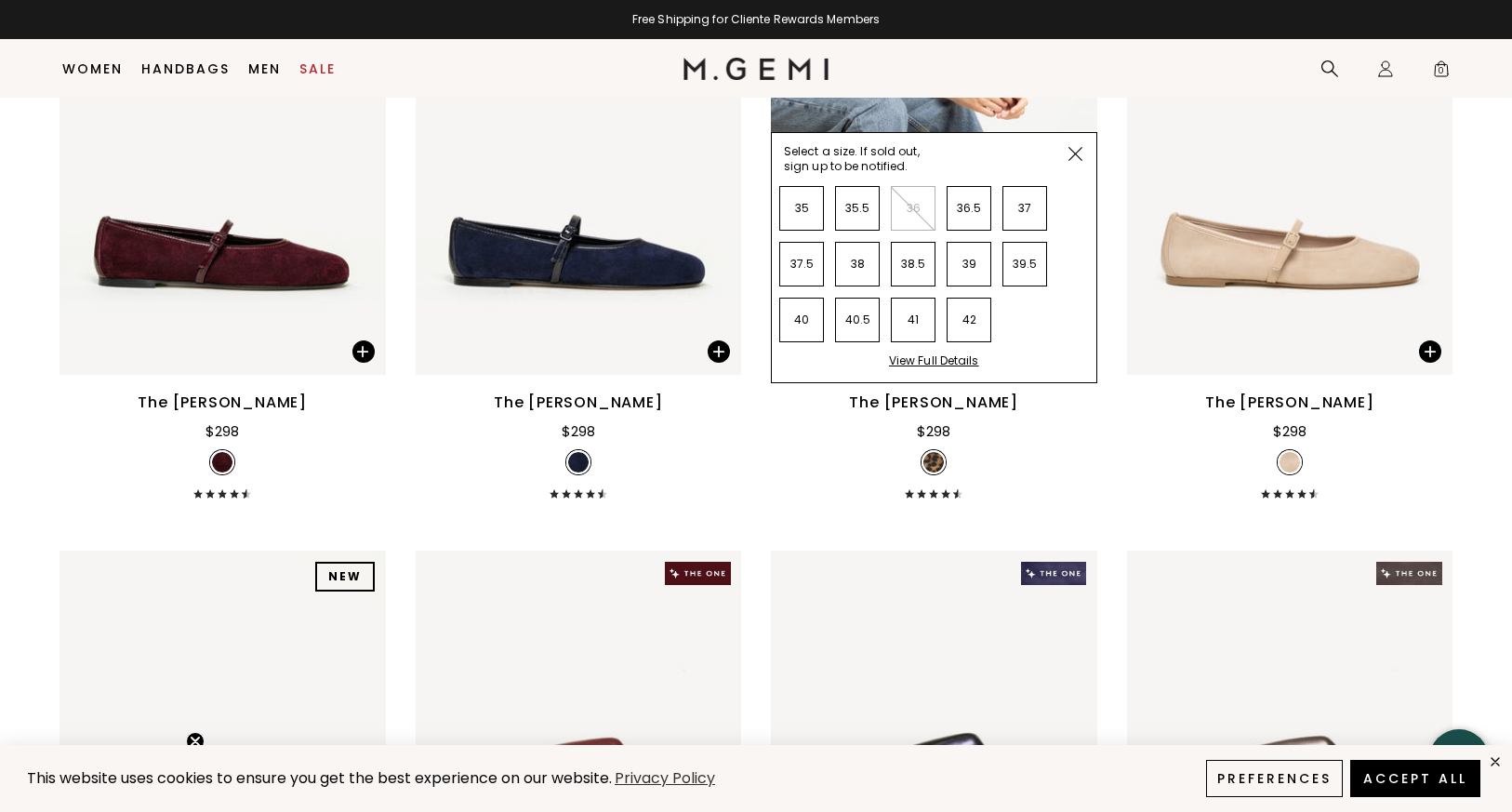
click at [1072, 150] on img at bounding box center [1075, 154] width 14 height 14
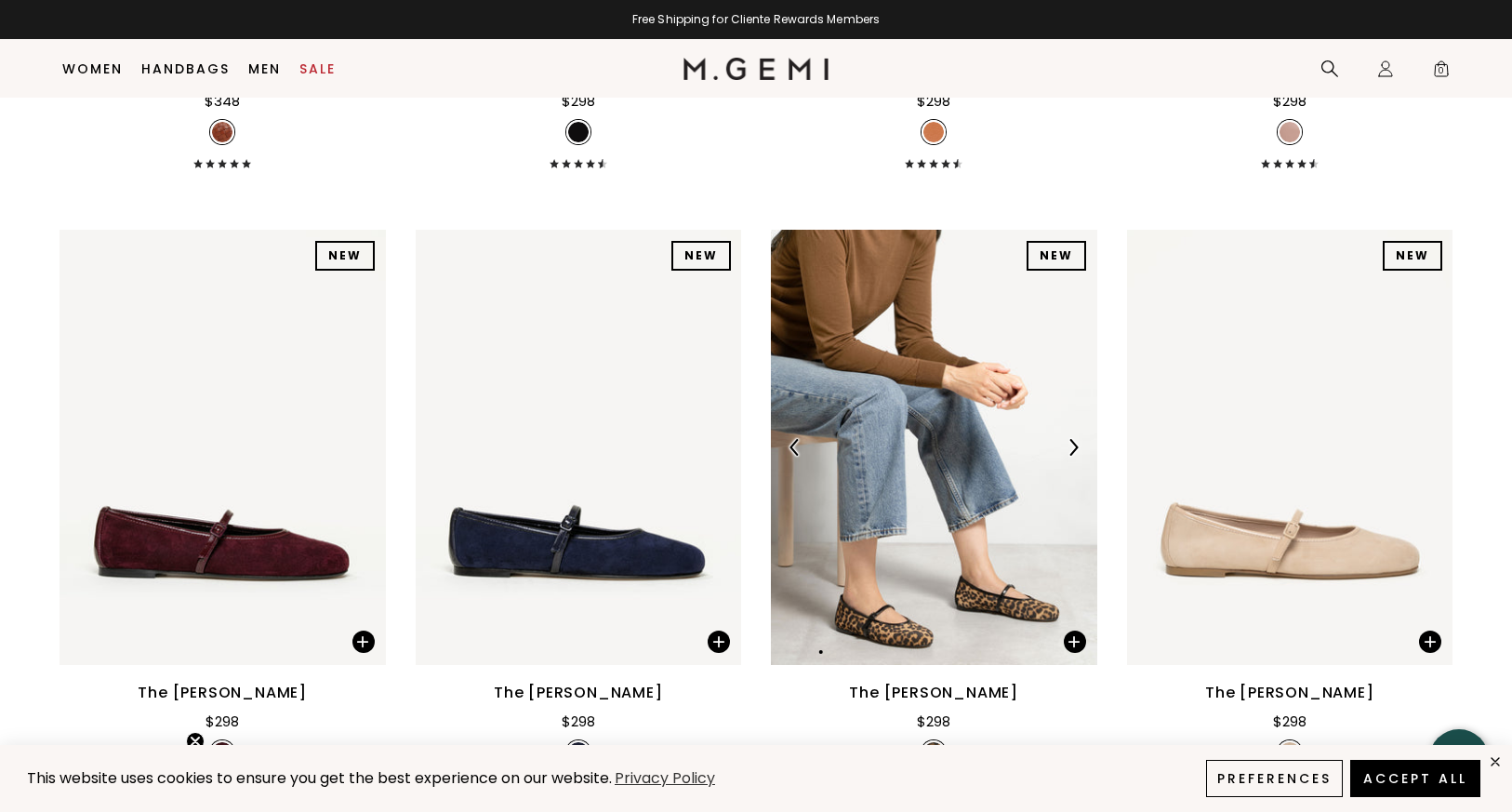
scroll to position [3027, 0]
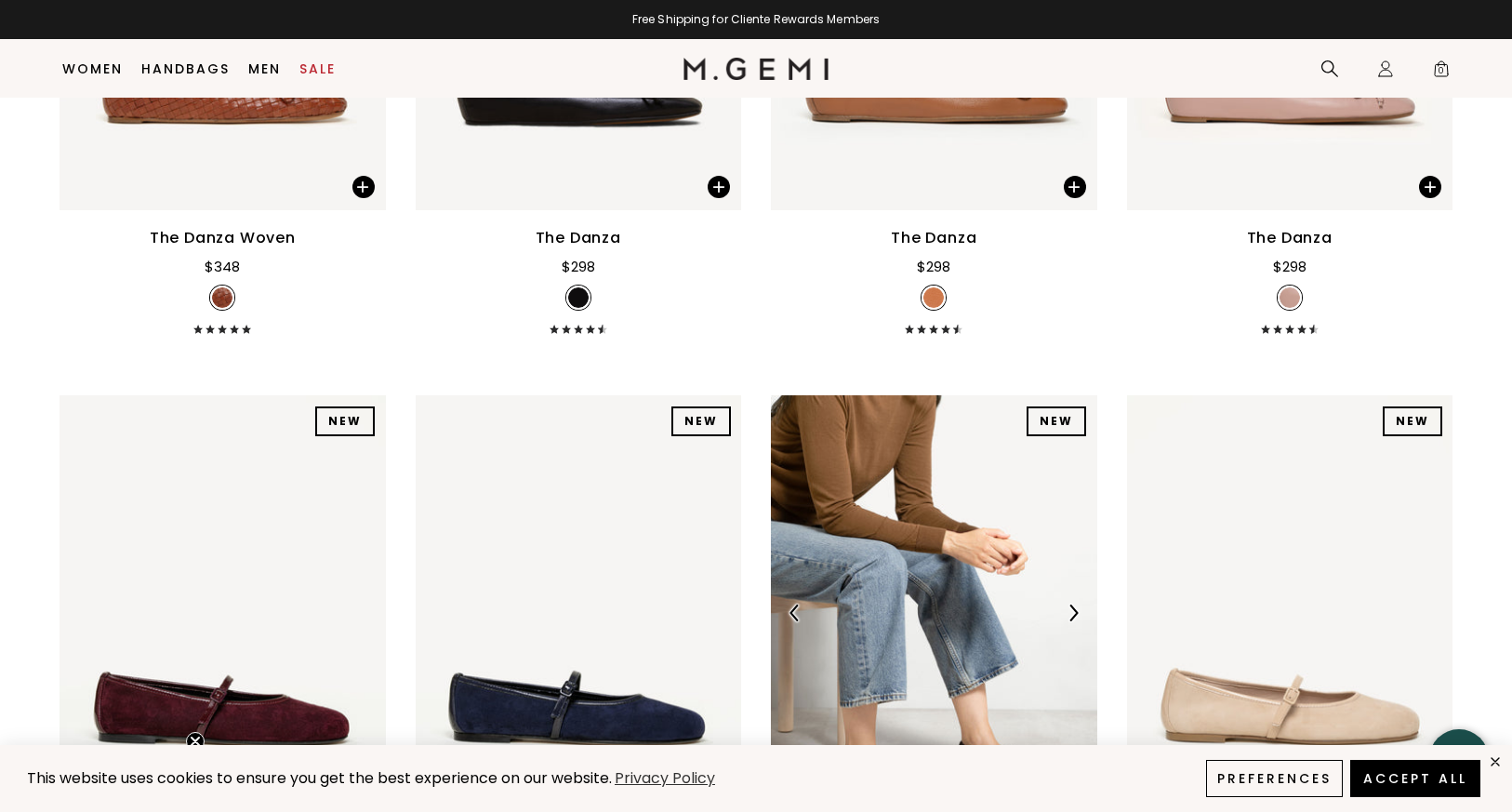
click at [919, 532] on img at bounding box center [934, 612] width 326 height 435
click at [1004, 448] on img at bounding box center [934, 612] width 326 height 435
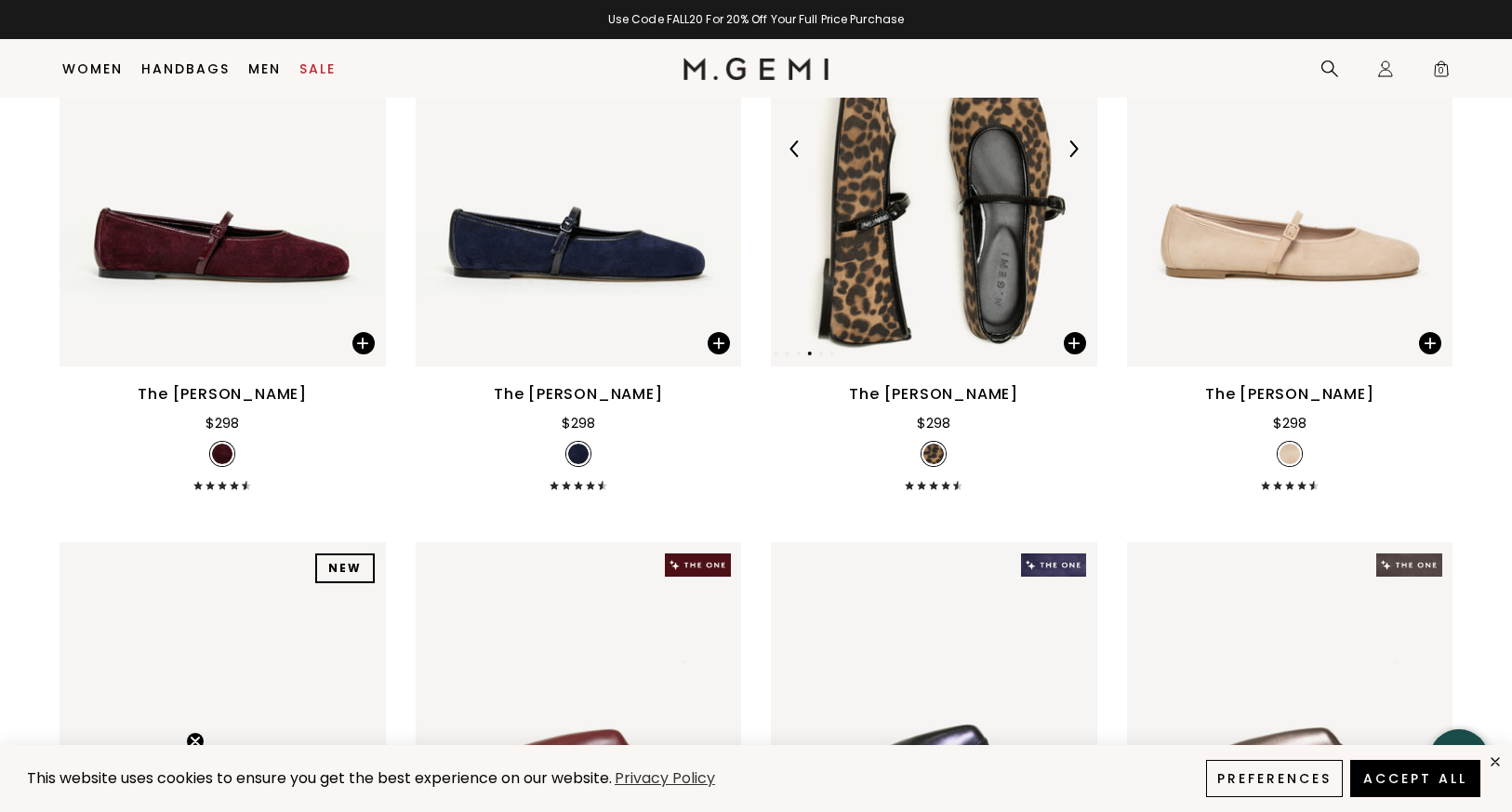
scroll to position [3527, 0]
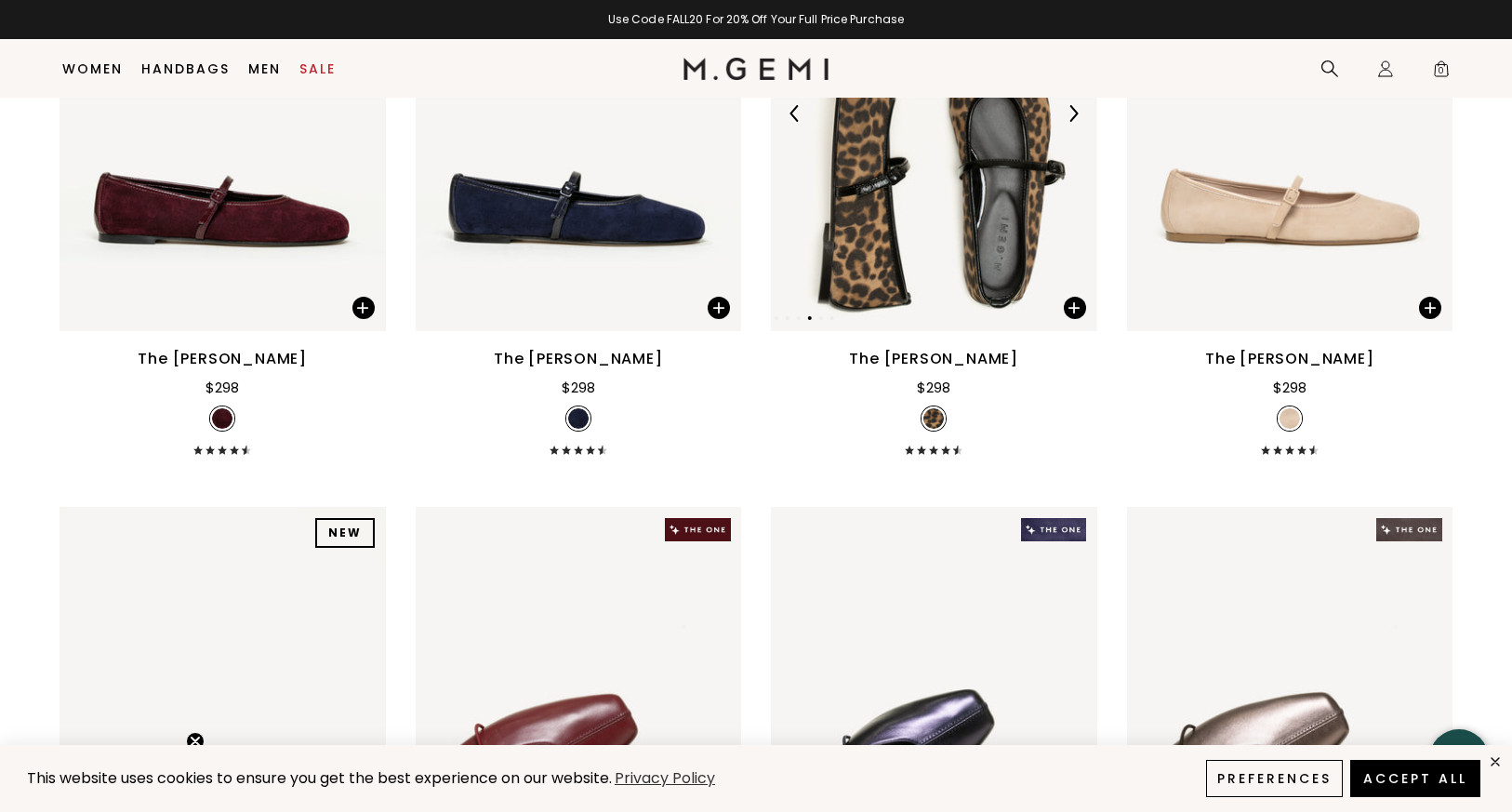
click at [939, 293] on img at bounding box center [934, 113] width 326 height 435
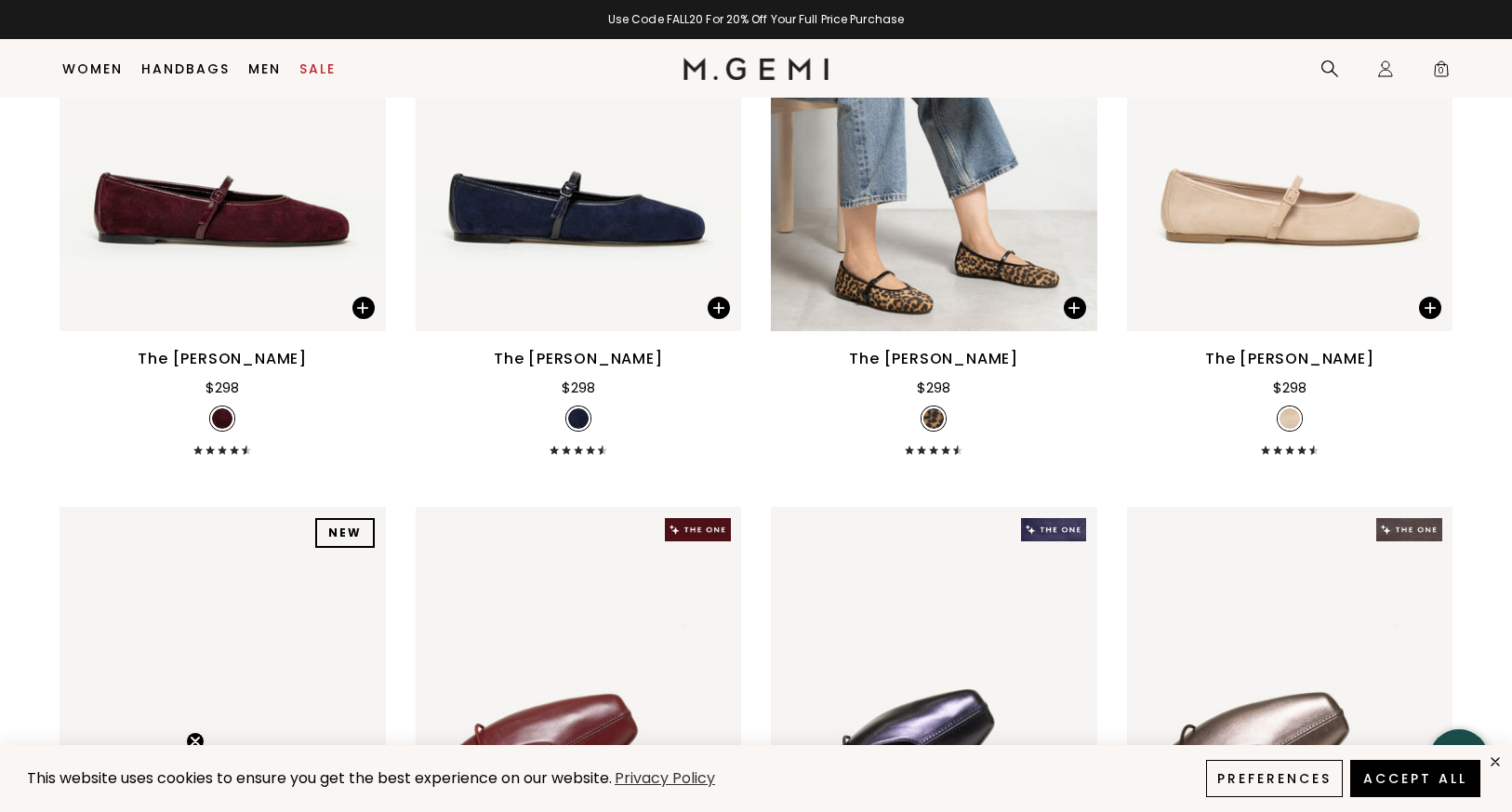
click at [910, 373] on div "The [PERSON_NAME] $298" at bounding box center [934, 401] width 326 height 107
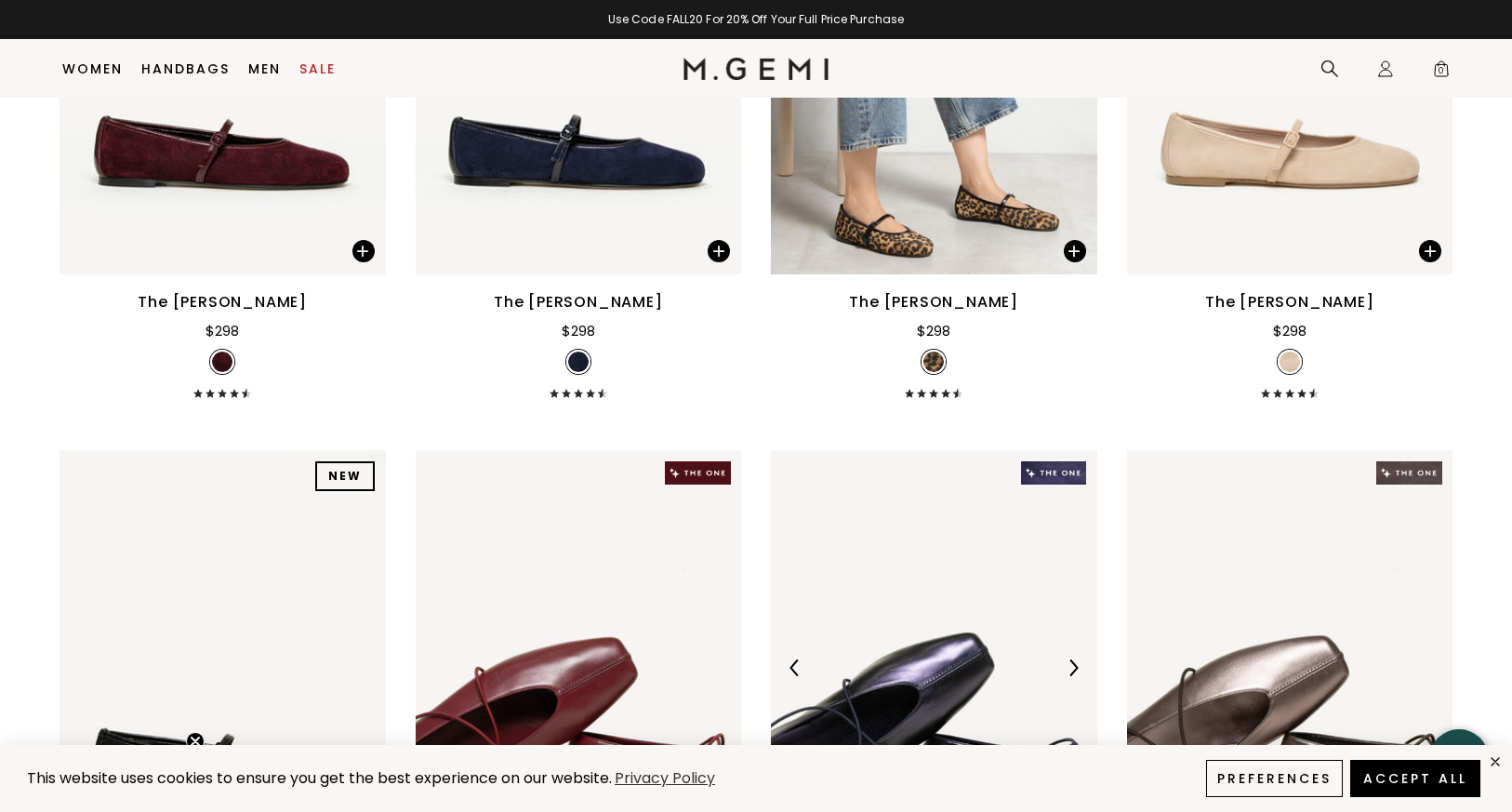
scroll to position [3373, 0]
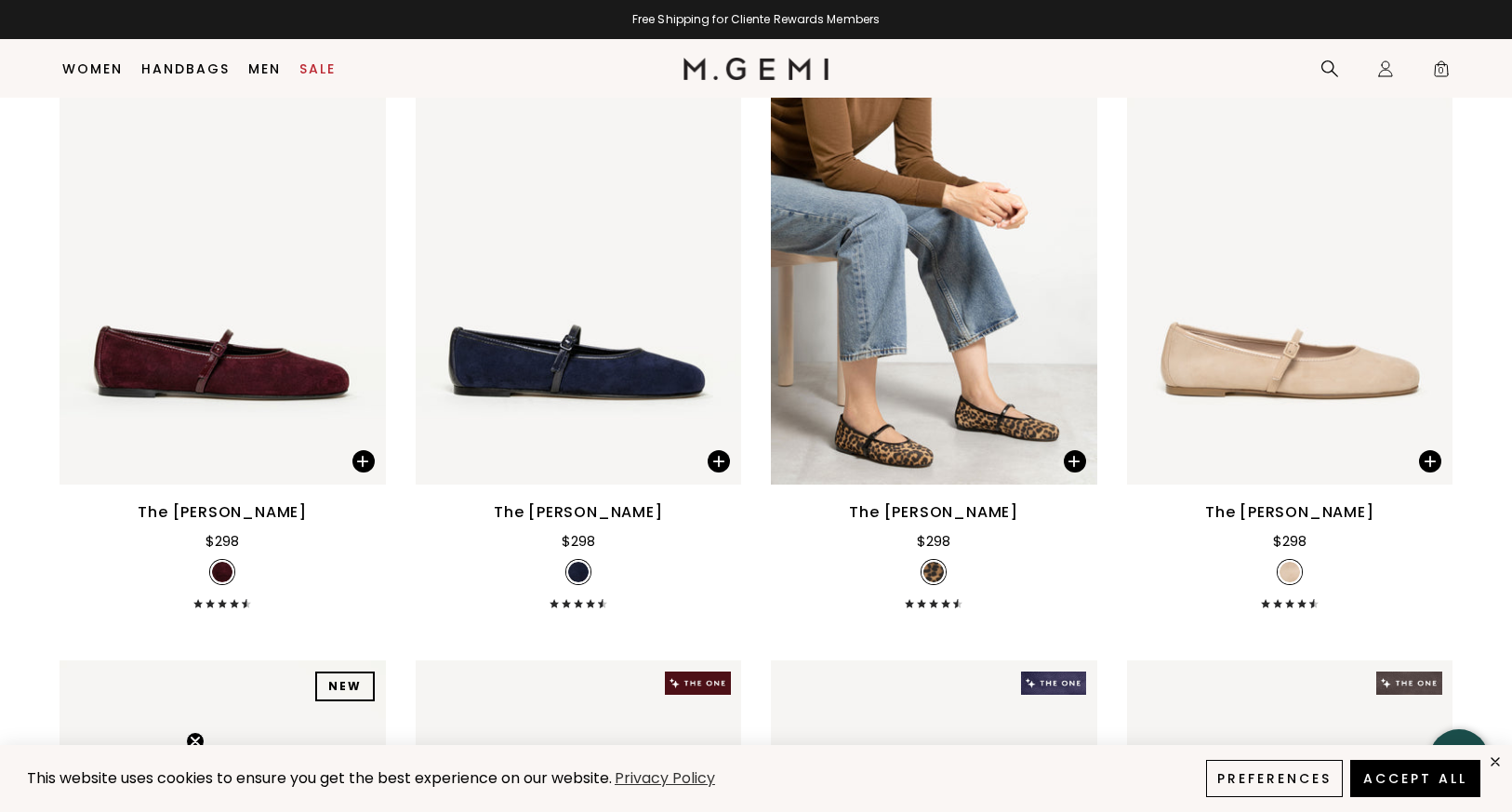
click at [932, 569] on img at bounding box center [934, 572] width 21 height 21
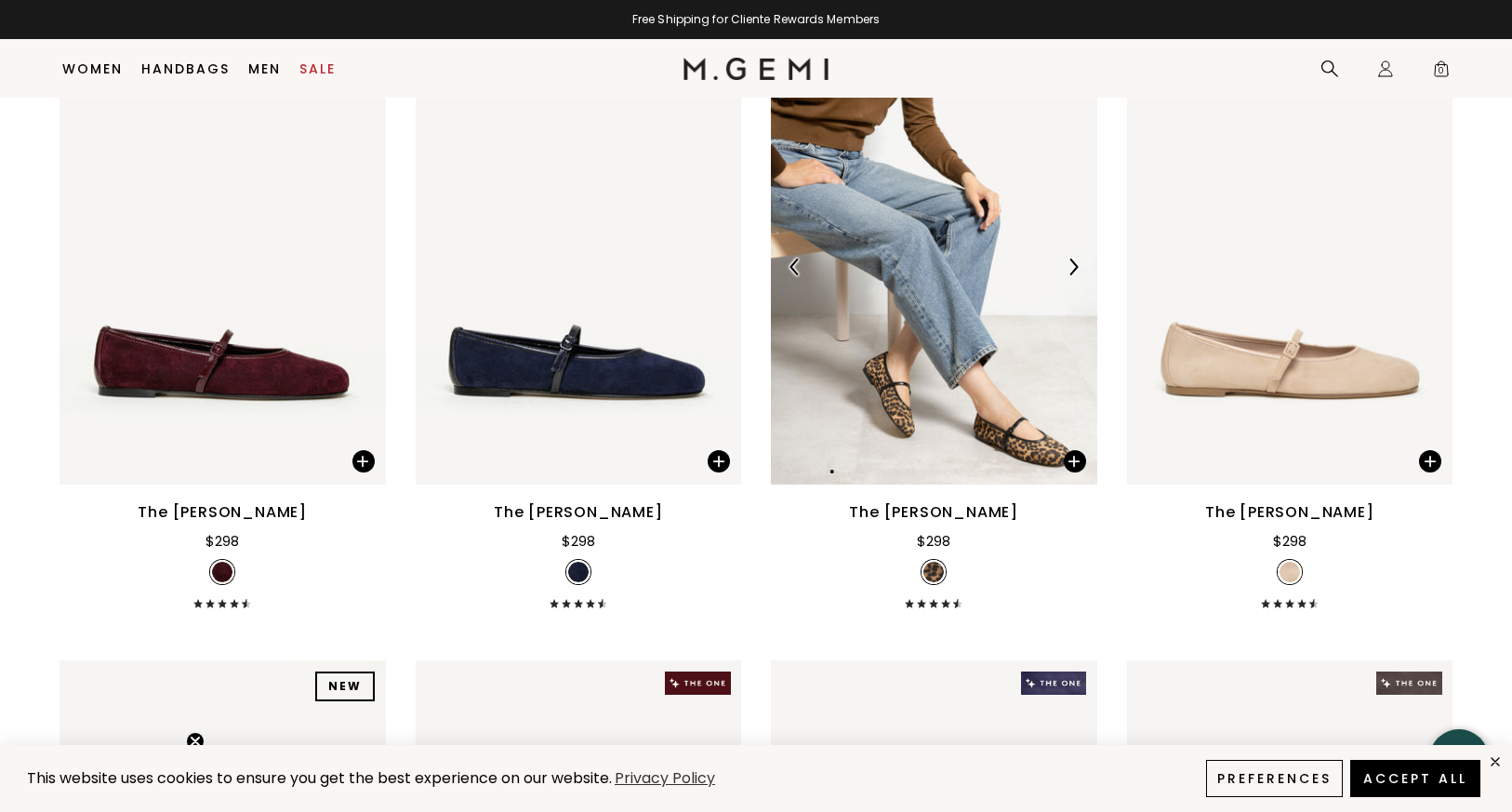
click at [955, 279] on div at bounding box center [934, 267] width 326 height 30
click at [955, 276] on div at bounding box center [934, 267] width 326 height 30
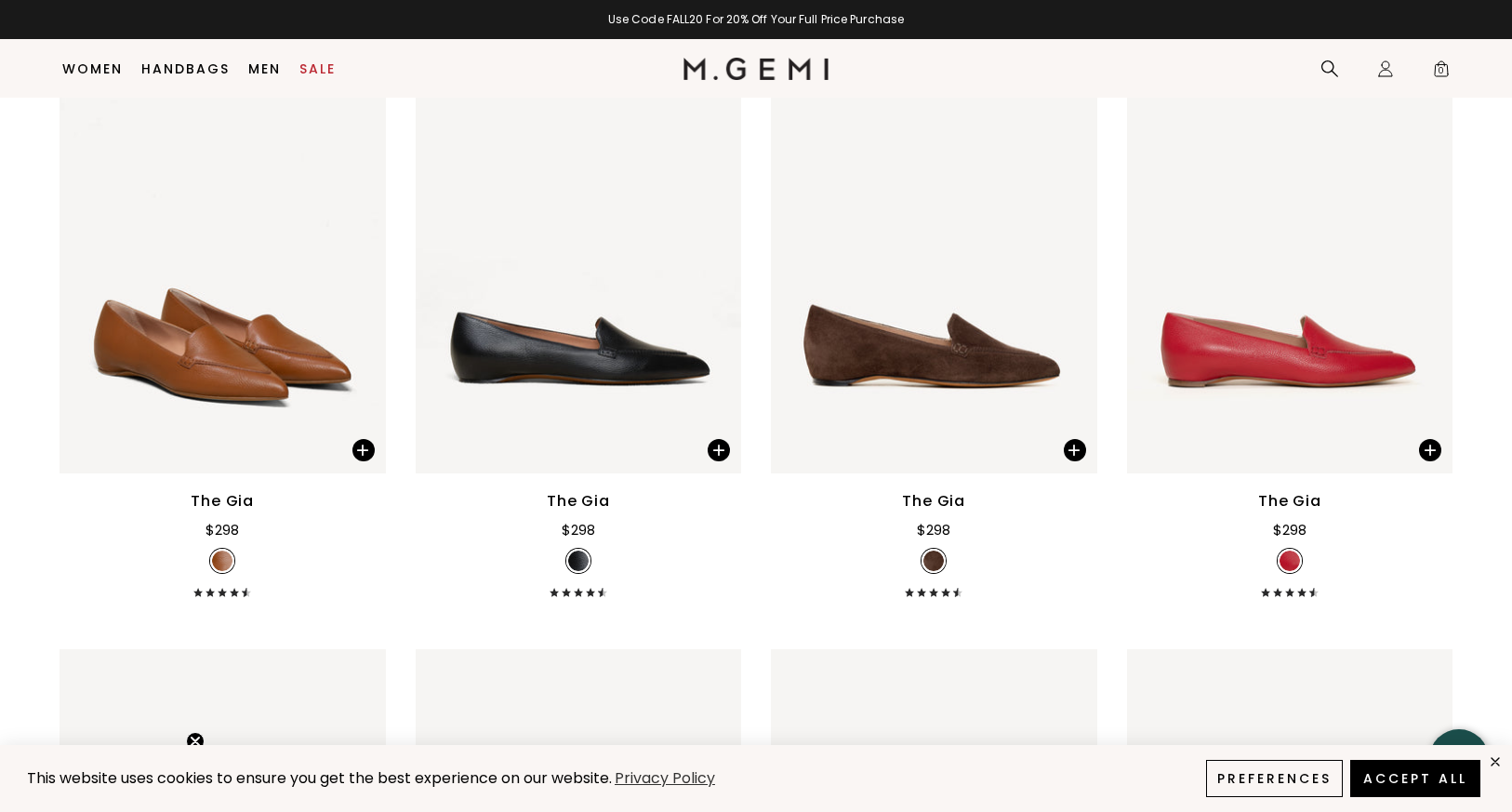
scroll to position [1400, 0]
